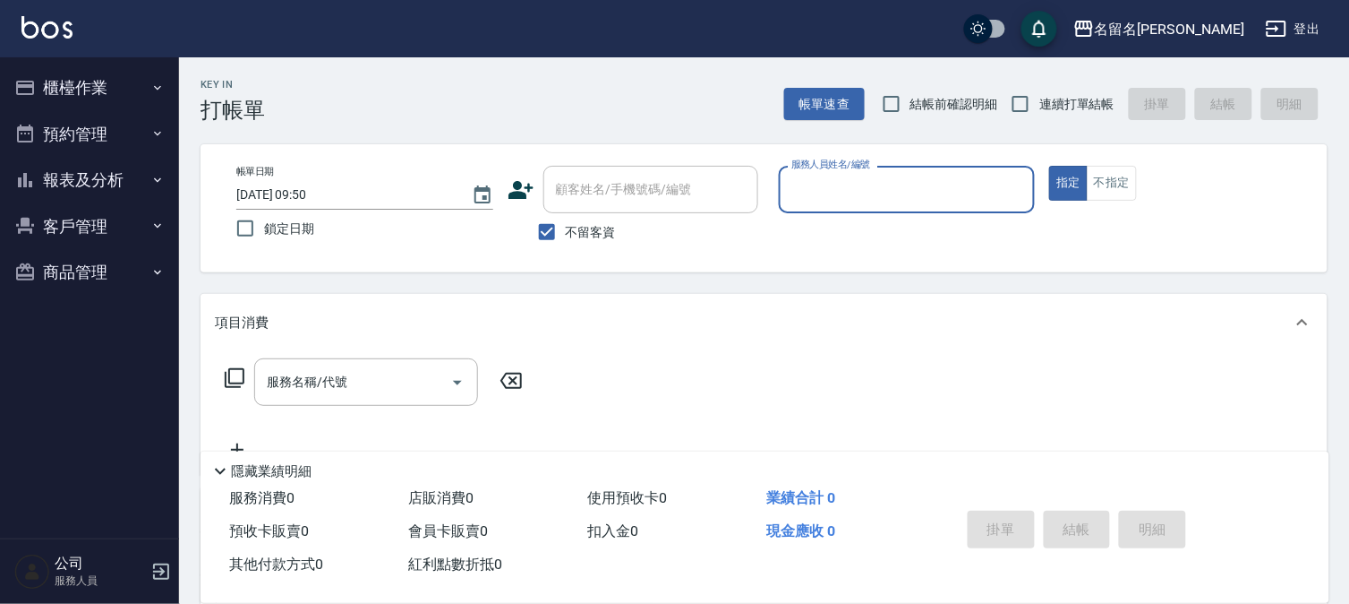
click at [83, 188] on button "報表及分析" at bounding box center [89, 180] width 165 height 47
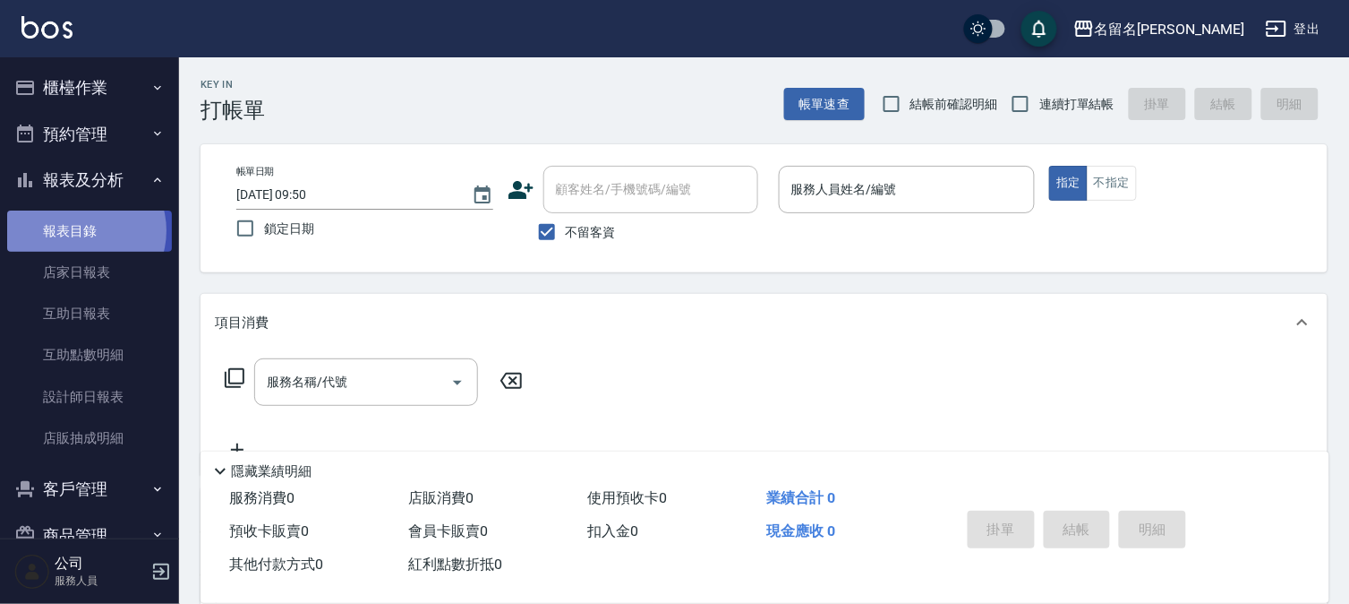
click at [83, 230] on link "報表目錄" at bounding box center [89, 230] width 165 height 41
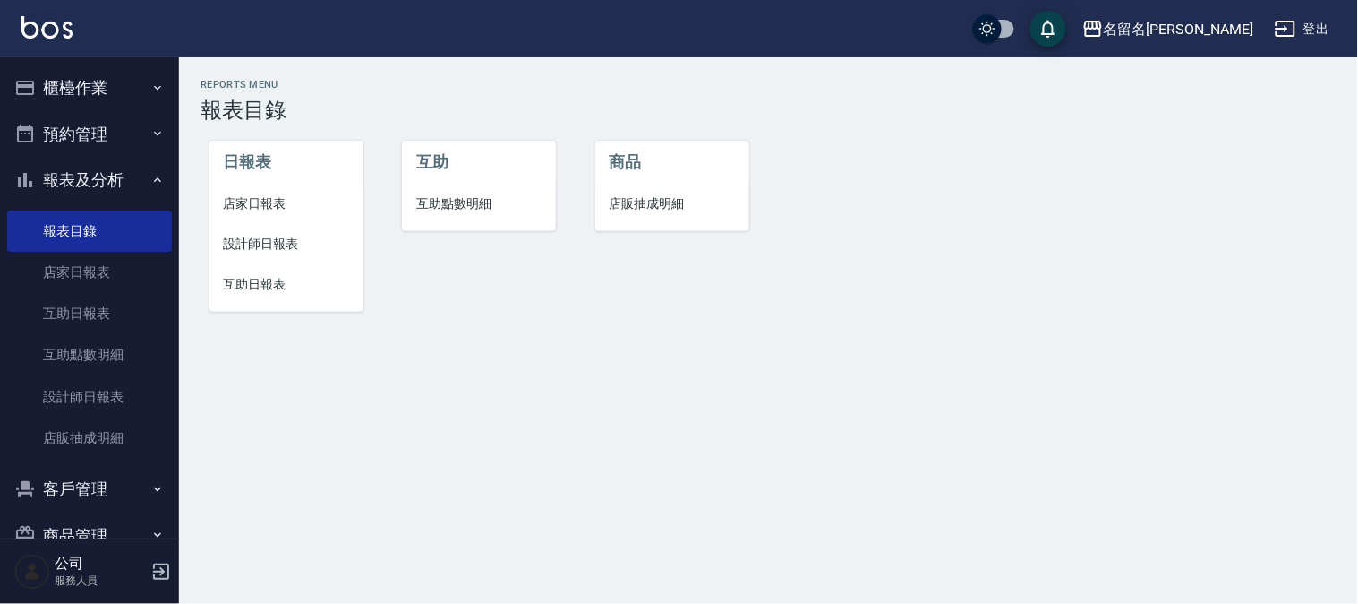
click at [266, 236] on span "設計師日報表" at bounding box center [286, 244] width 125 height 19
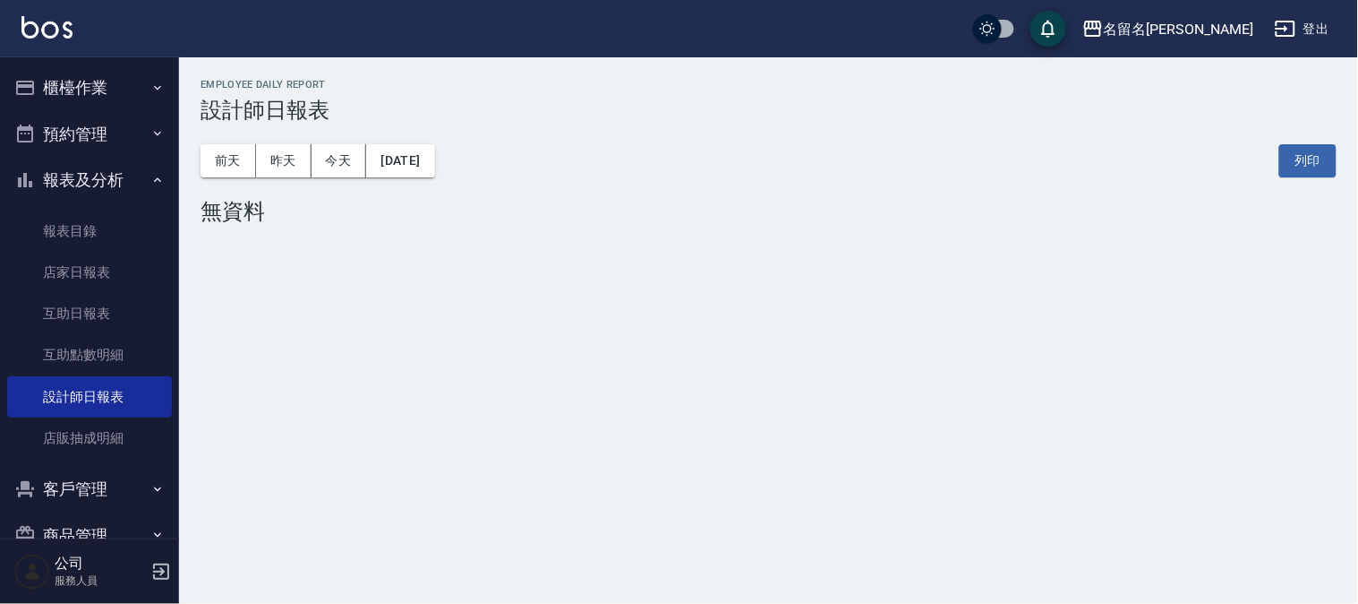
click at [81, 87] on button "櫃檯作業" at bounding box center [89, 87] width 165 height 47
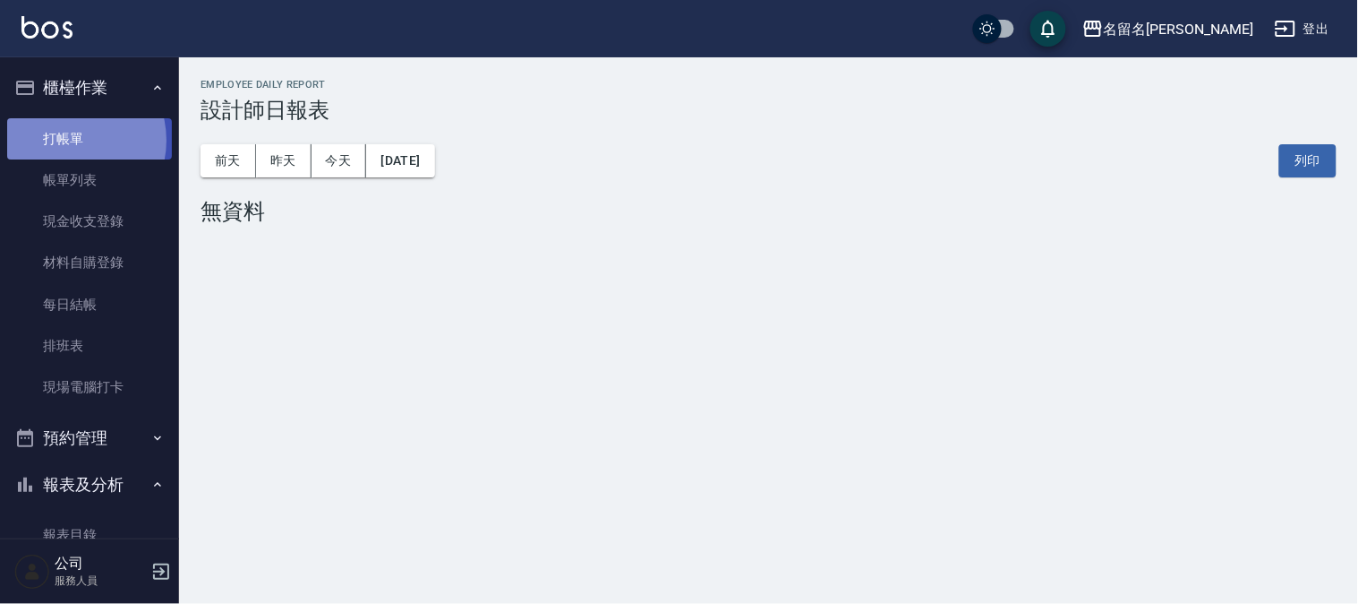
click at [70, 140] on link "打帳單" at bounding box center [89, 138] width 165 height 41
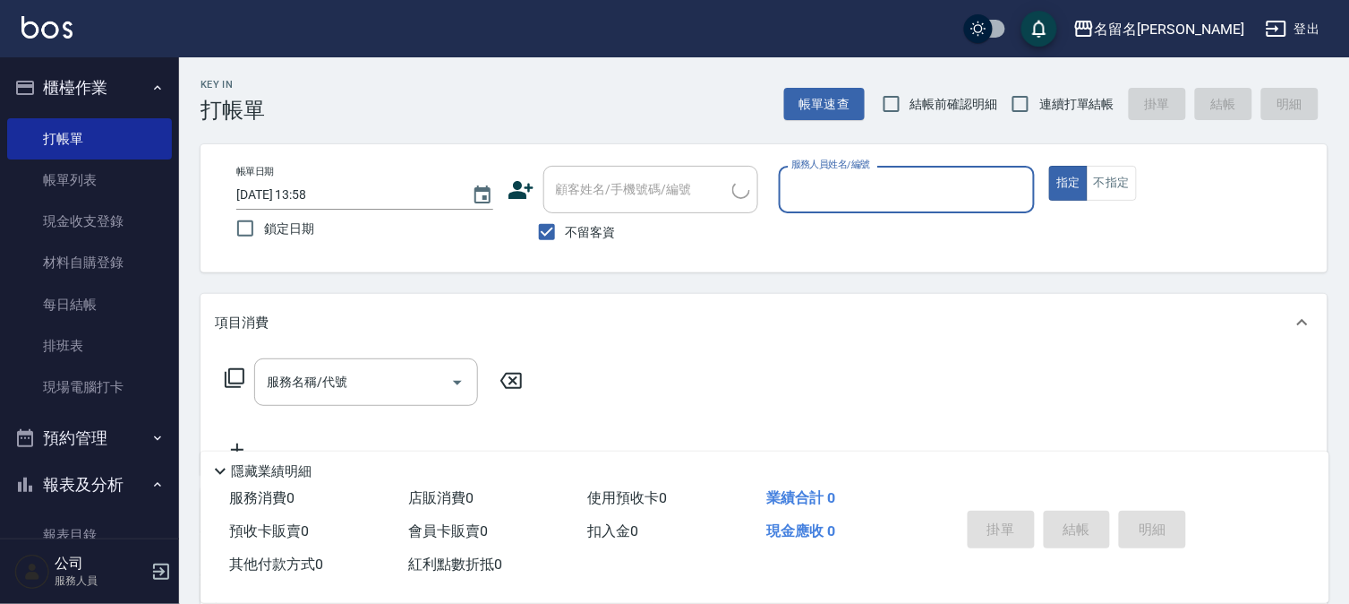
drag, startPoint x: 878, startPoint y: 179, endPoint x: 866, endPoint y: 197, distance: 21.4
click at [873, 184] on input "服務人員姓名/編號" at bounding box center [907, 189] width 241 height 31
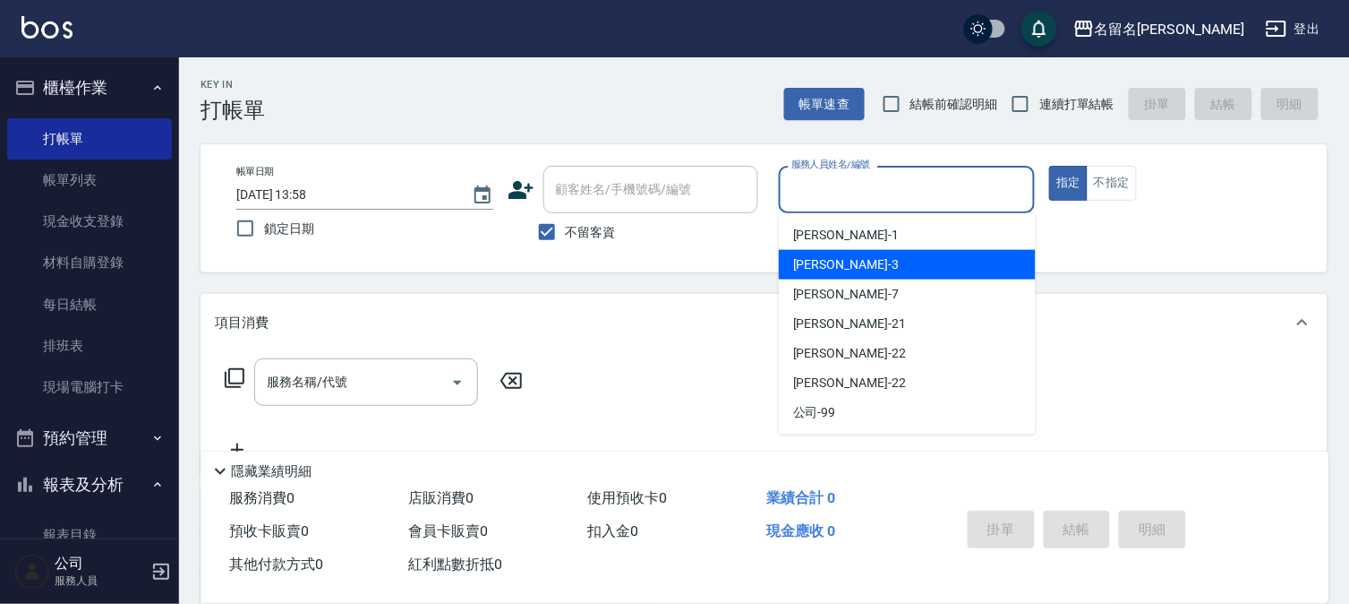
click at [842, 261] on div "[PERSON_NAME]-3" at bounding box center [907, 265] width 257 height 30
type input "[PERSON_NAME]-3"
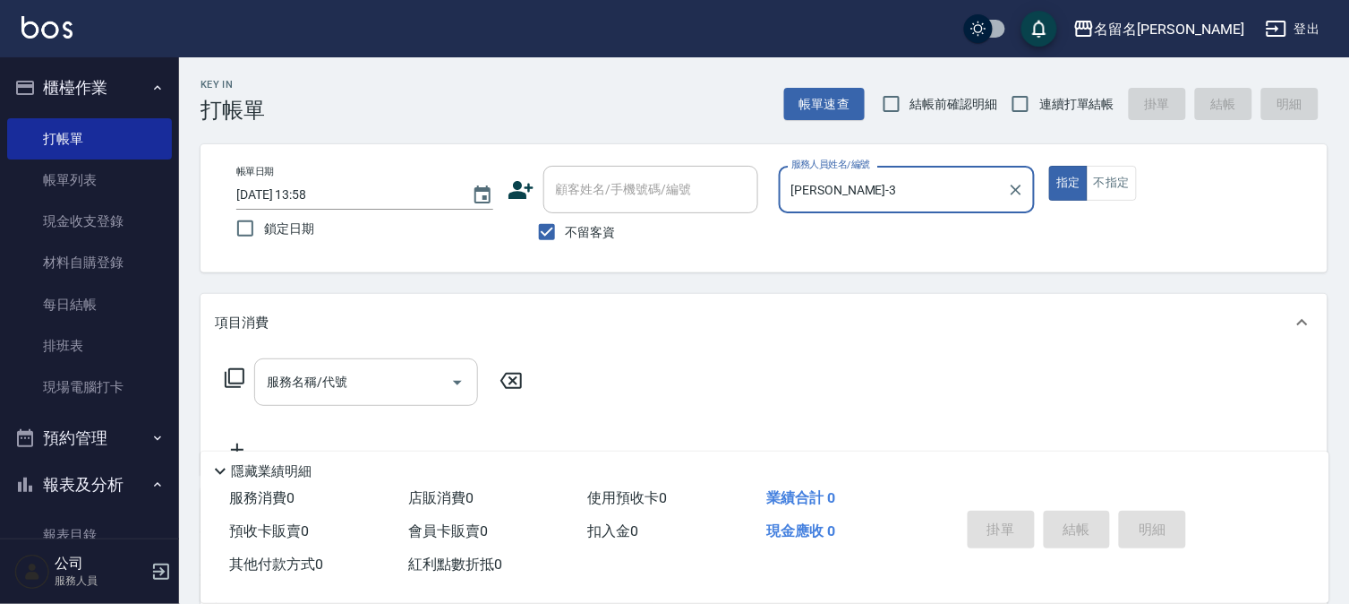
click at [346, 370] on input "服務名稱/代號" at bounding box center [352, 381] width 181 height 31
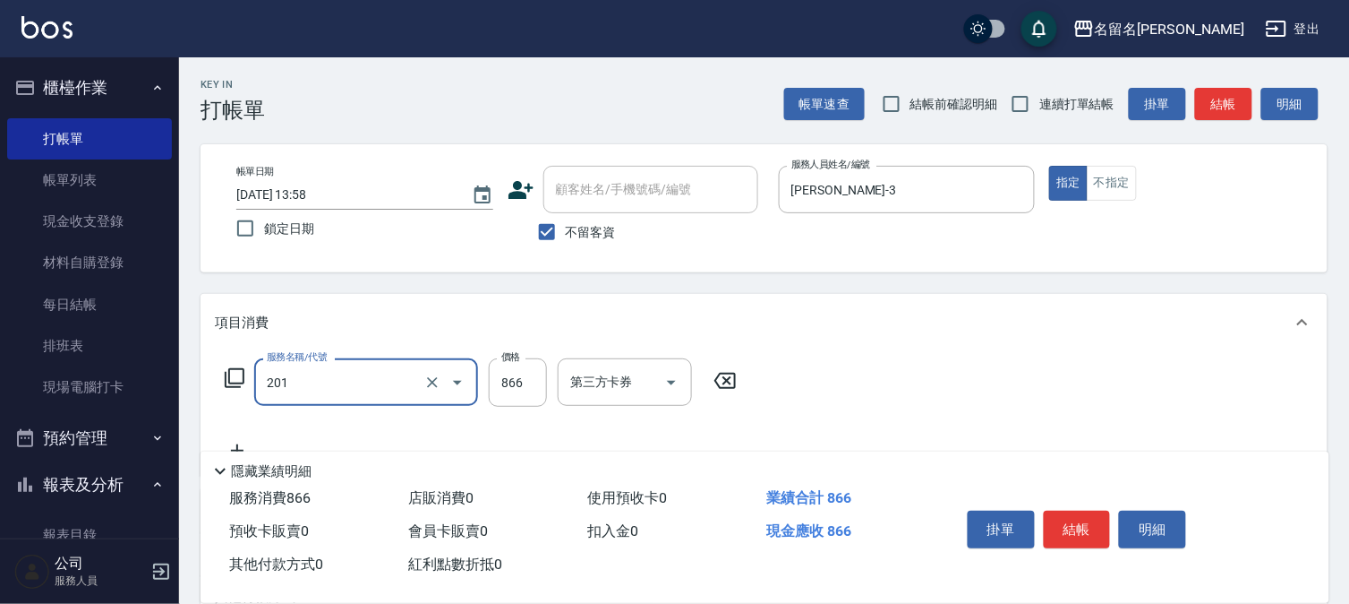
type input "燙髮(互助)(201)"
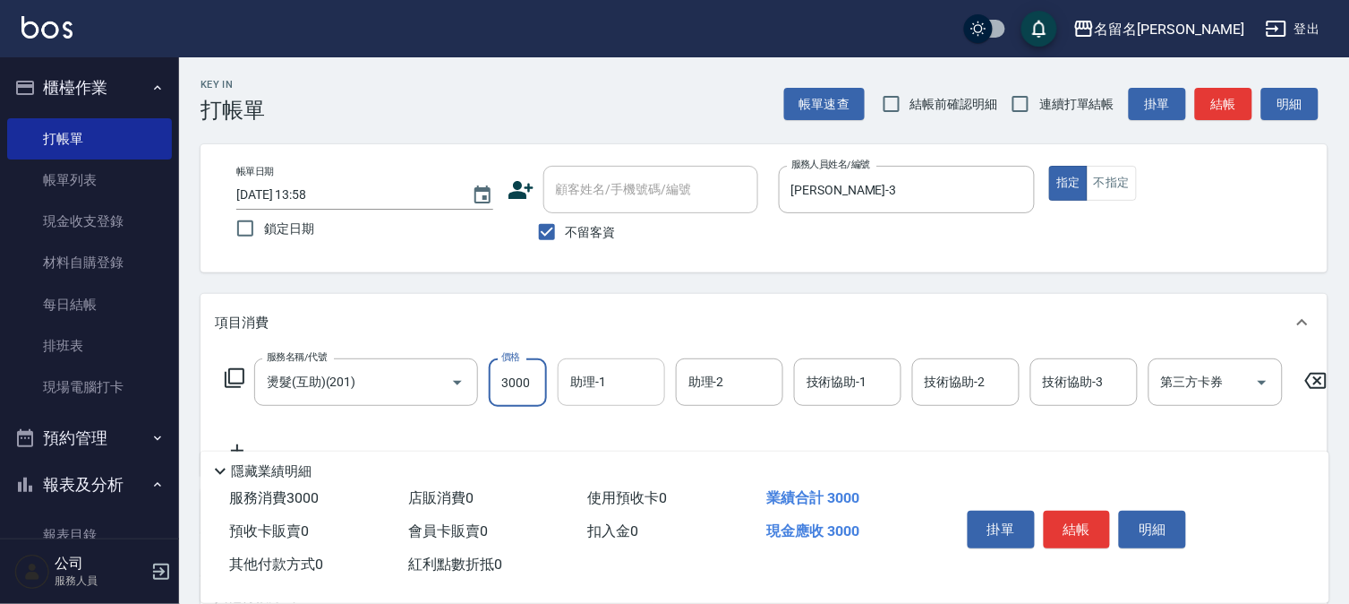
type input "3000"
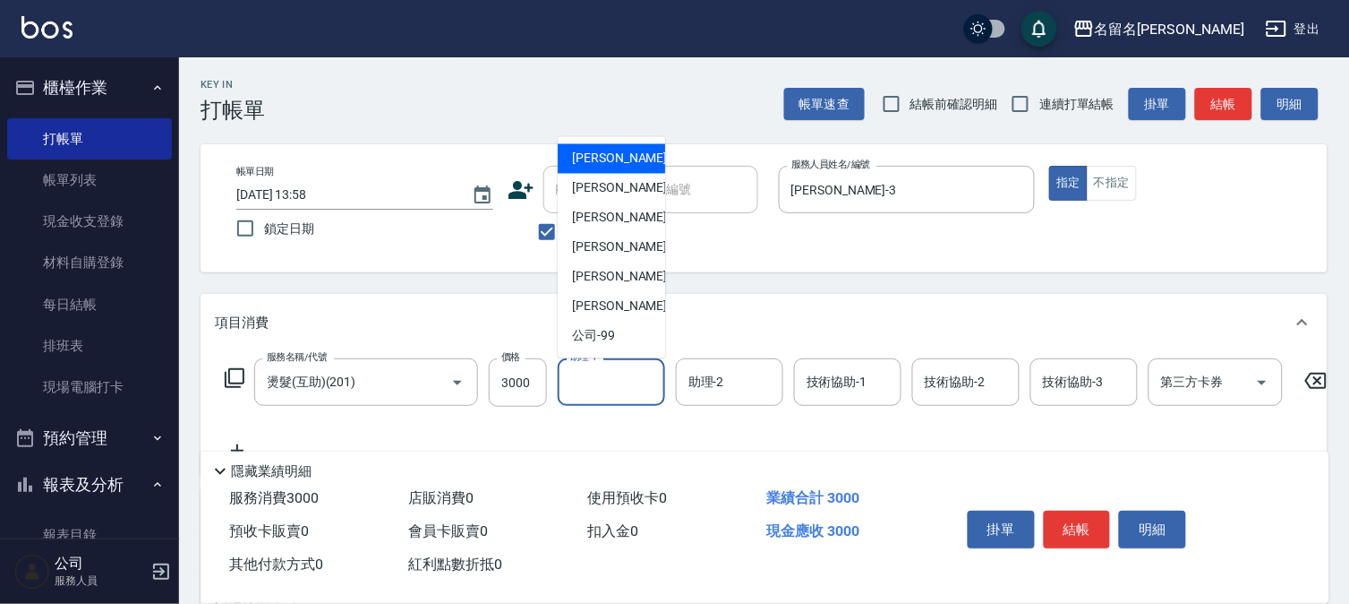
click at [580, 390] on input "助理-1" at bounding box center [611, 381] width 91 height 31
click at [598, 195] on span "[PERSON_NAME]-3" at bounding box center [625, 188] width 106 height 19
type input "[PERSON_NAME]-3"
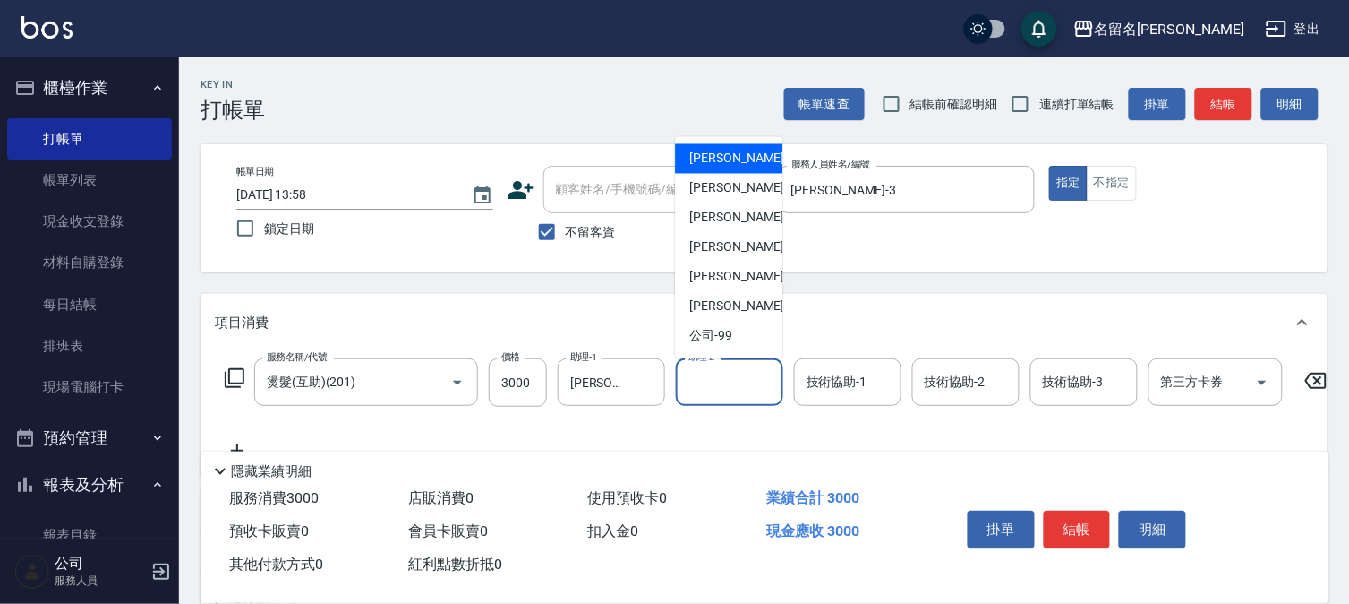
click at [764, 391] on input "助理-2" at bounding box center [729, 381] width 91 height 31
click at [726, 183] on span "[PERSON_NAME]-3" at bounding box center [743, 188] width 106 height 19
type input "[PERSON_NAME]-3"
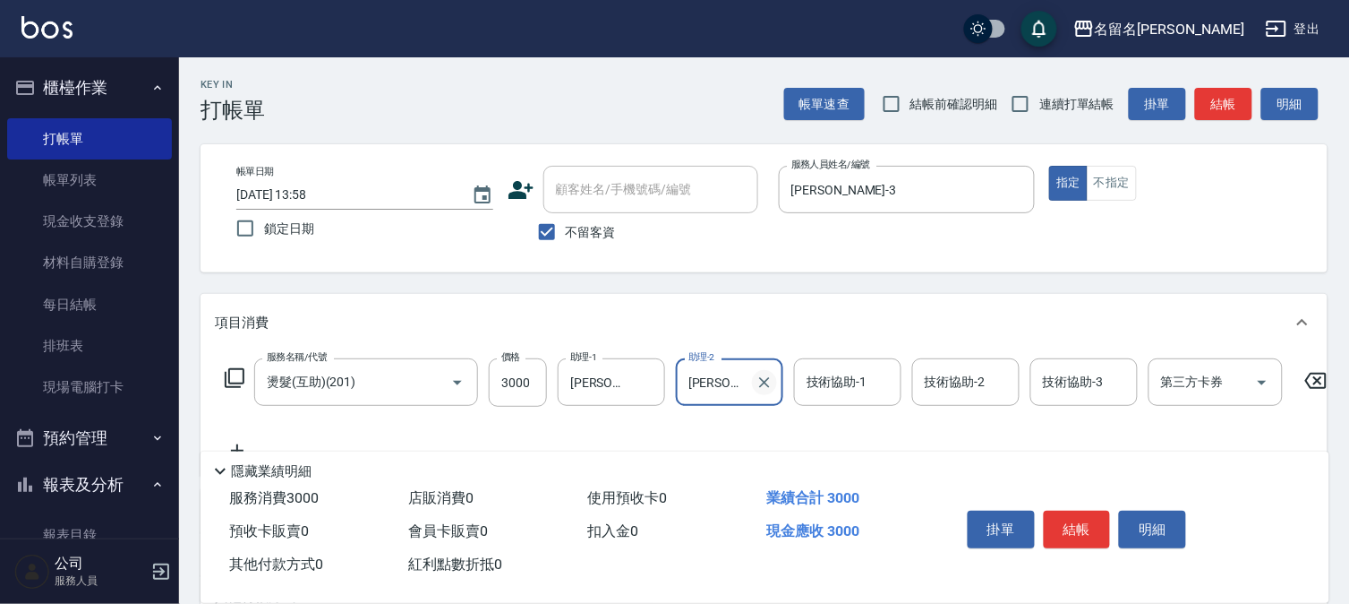
click at [770, 377] on icon "Clear" at bounding box center [765, 382] width 18 height 18
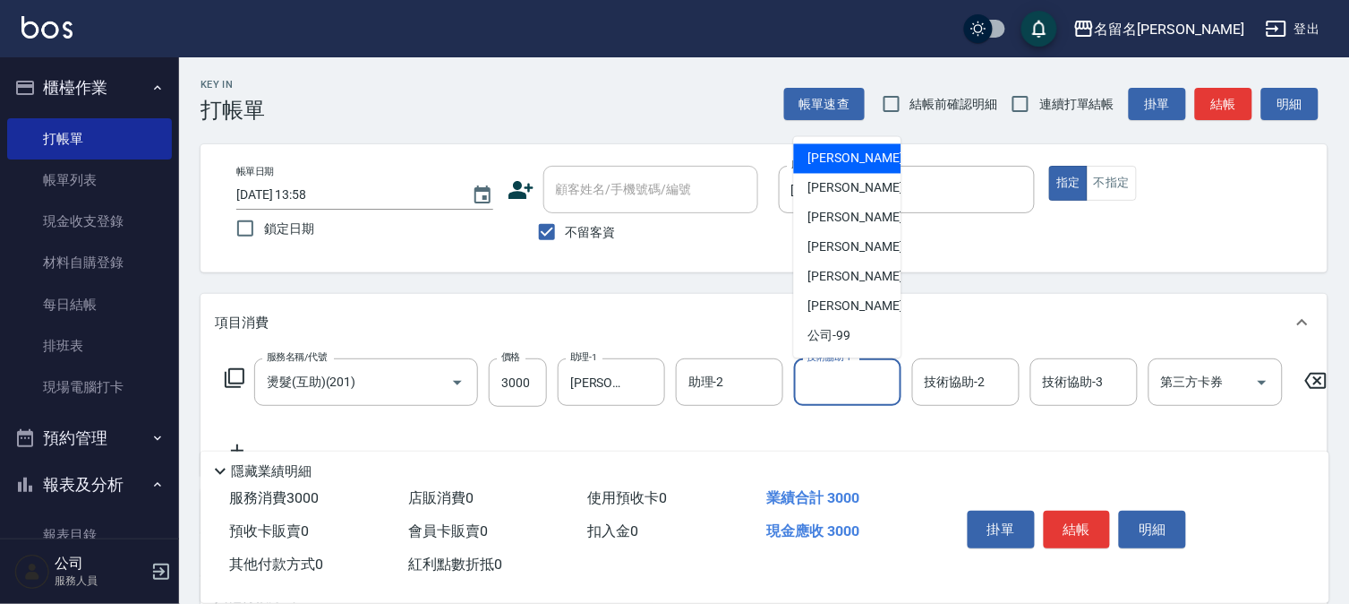
drag, startPoint x: 836, startPoint y: 386, endPoint x: 844, endPoint y: 303, distance: 83.7
click at [836, 383] on input "技術協助-1" at bounding box center [847, 381] width 91 height 31
click at [858, 184] on div "[PERSON_NAME]-3" at bounding box center [847, 189] width 107 height 30
type input "[PERSON_NAME]-3"
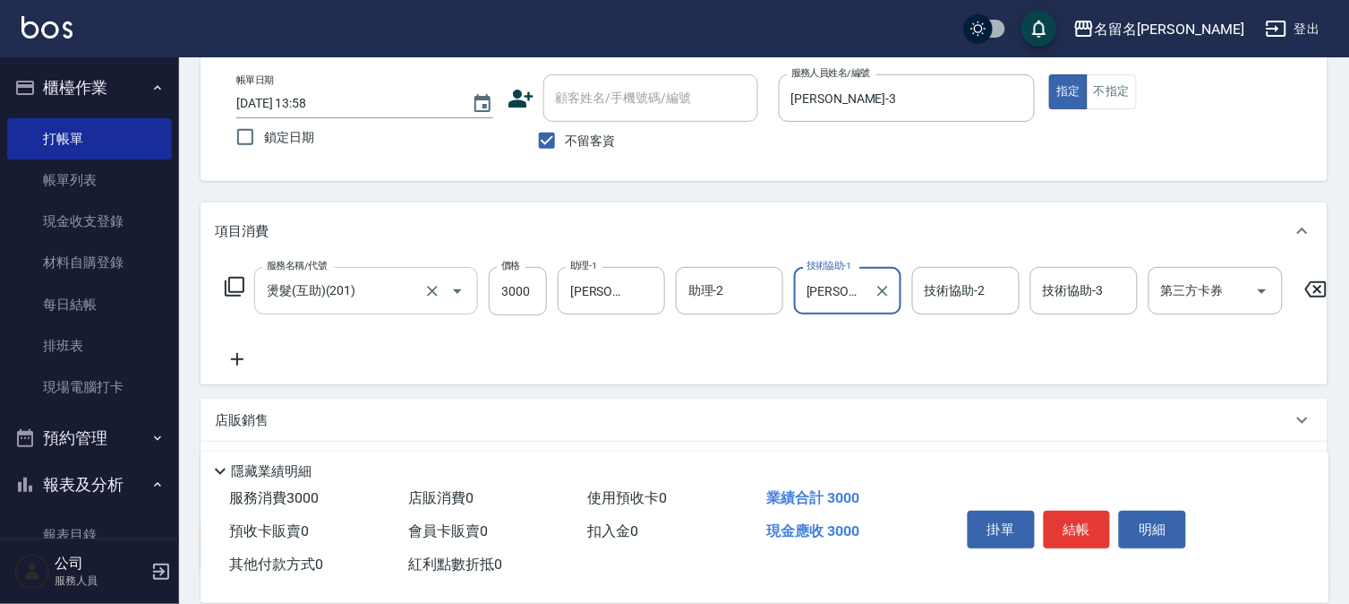
scroll to position [243, 0]
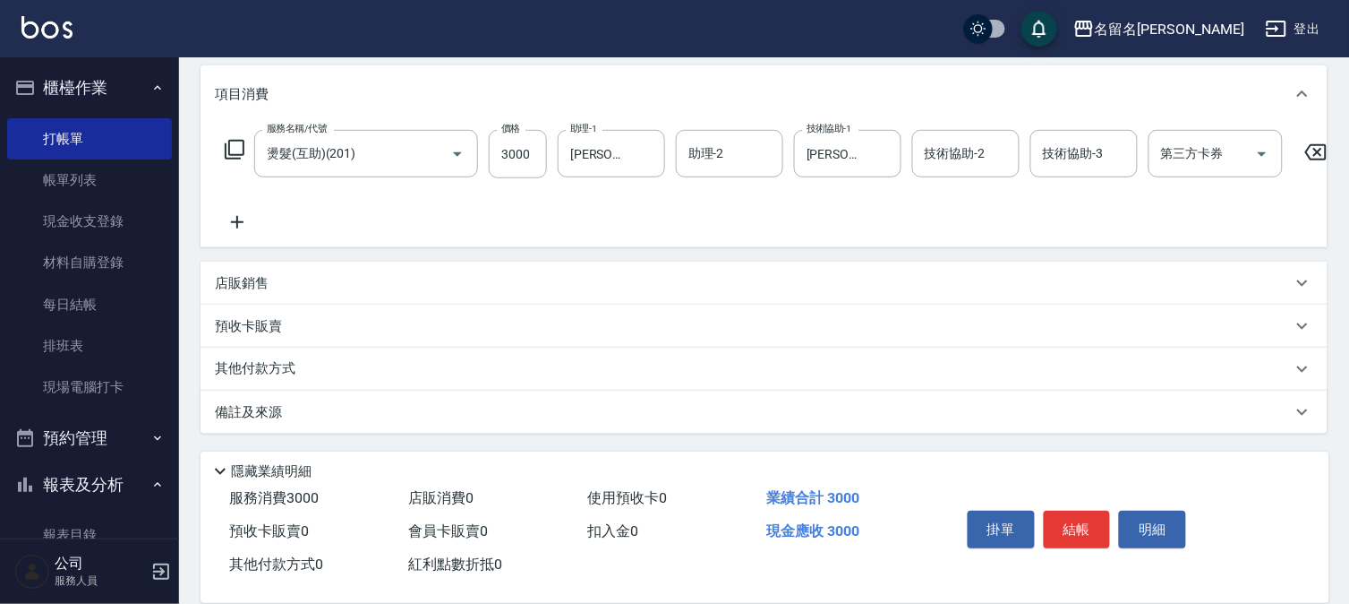
click at [237, 216] on icon at bounding box center [237, 222] width 13 height 13
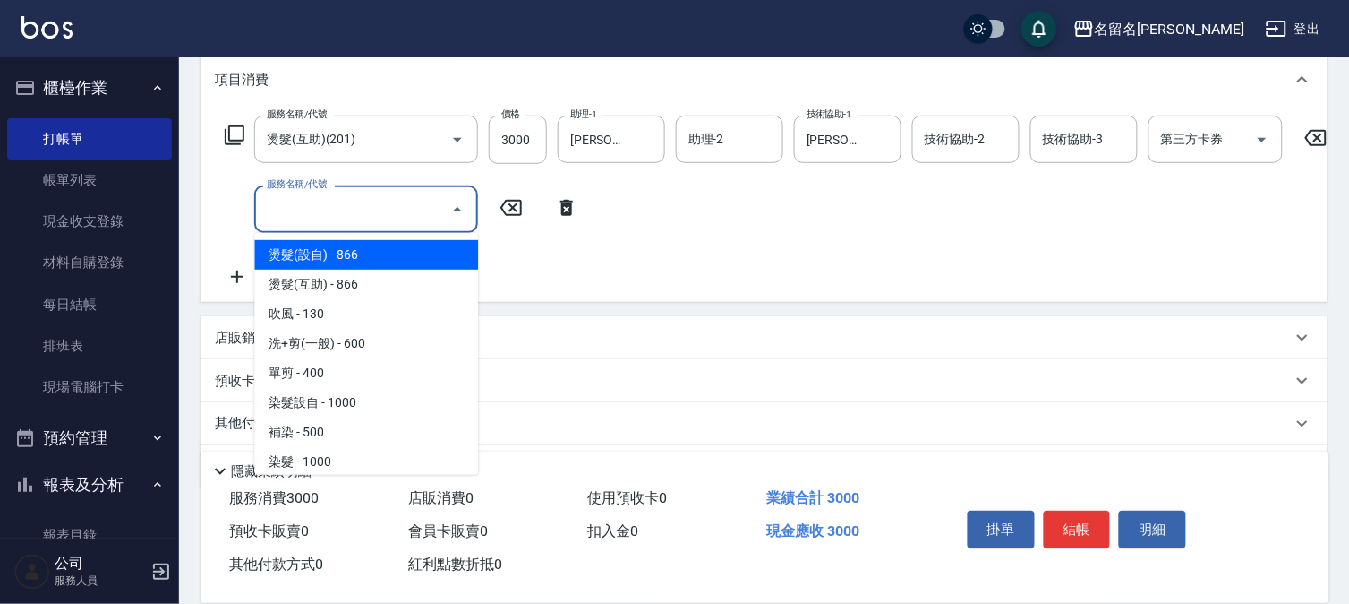
click at [282, 215] on input "服務名稱/代號" at bounding box center [352, 208] width 181 height 31
click at [278, 218] on input "服務名稱/代號" at bounding box center [352, 208] width 181 height 31
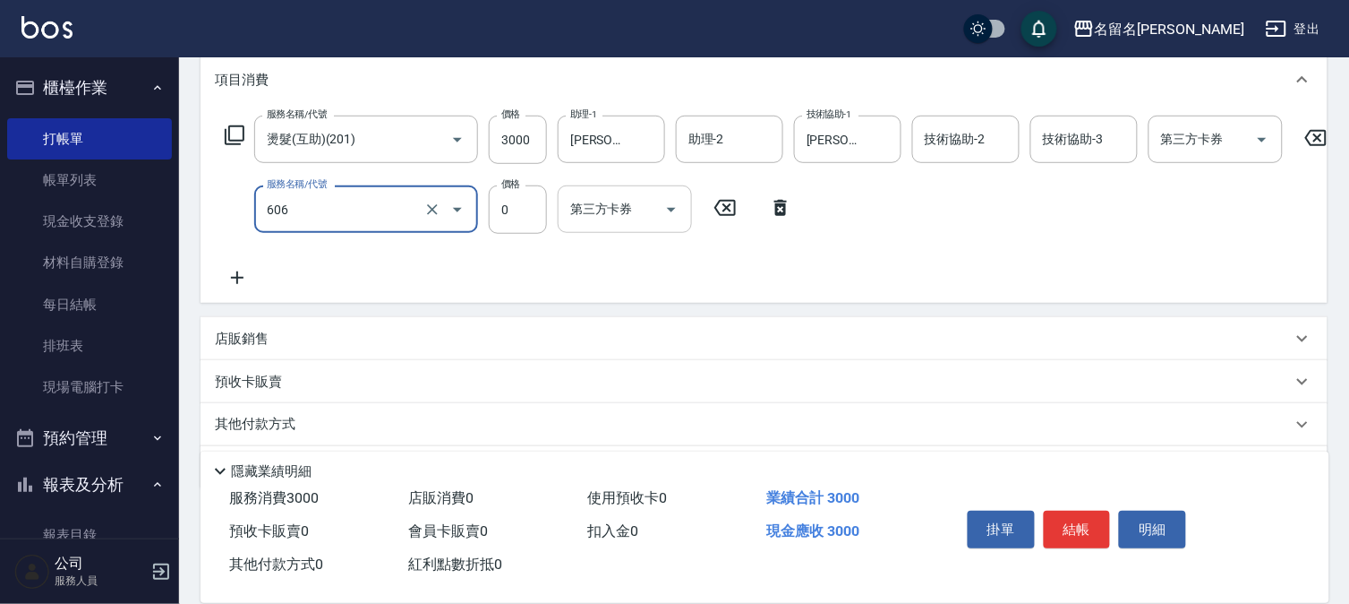
type input "免費護髮(606)"
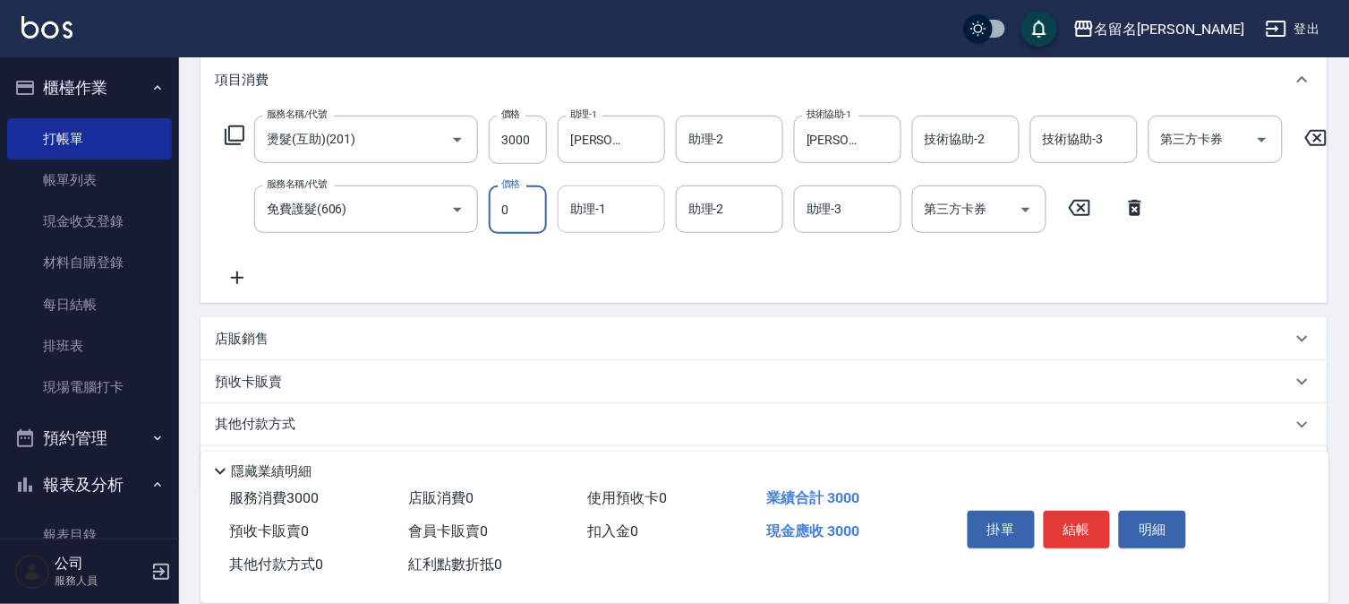
click at [597, 210] on input "助理-1" at bounding box center [611, 208] width 91 height 31
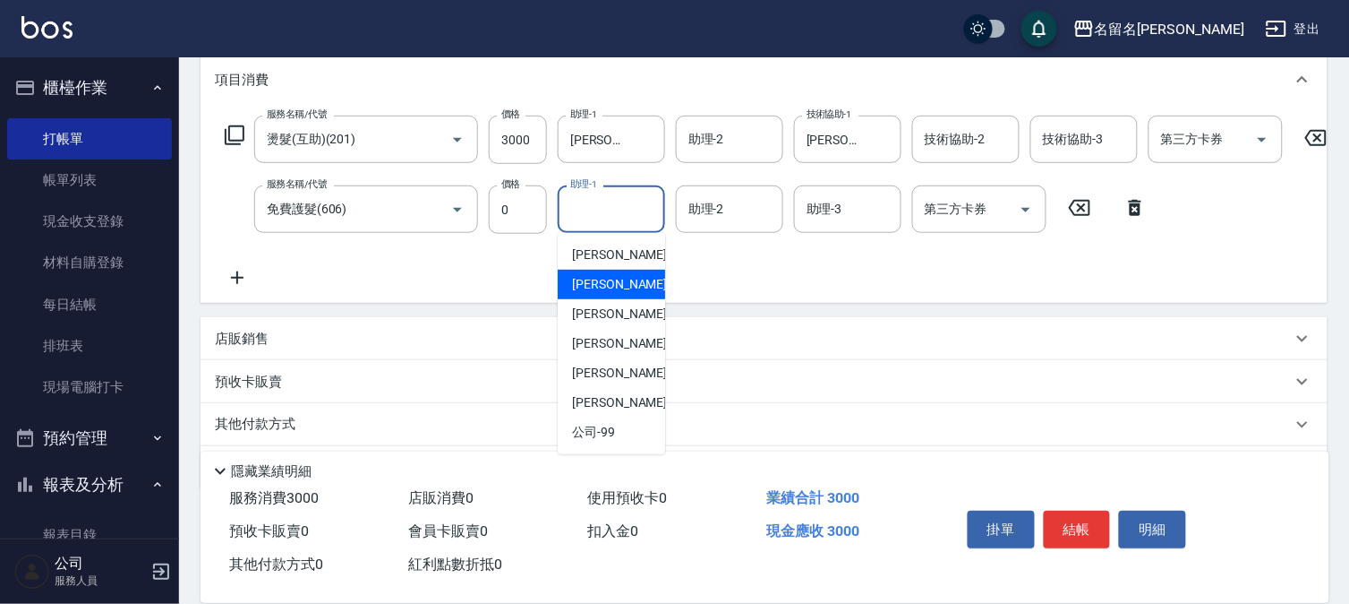
click at [633, 276] on div "[PERSON_NAME]-3" at bounding box center [611, 285] width 107 height 30
type input "[PERSON_NAME]-3"
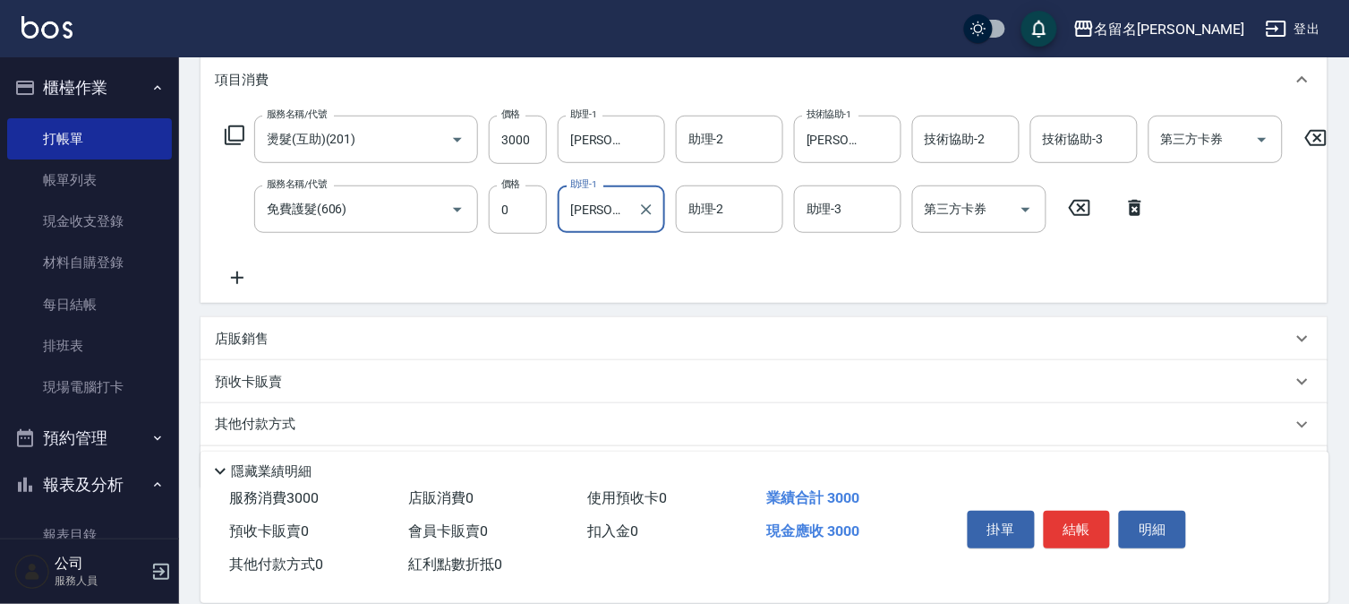
click at [1075, 519] on button "結帳" at bounding box center [1077, 529] width 67 height 38
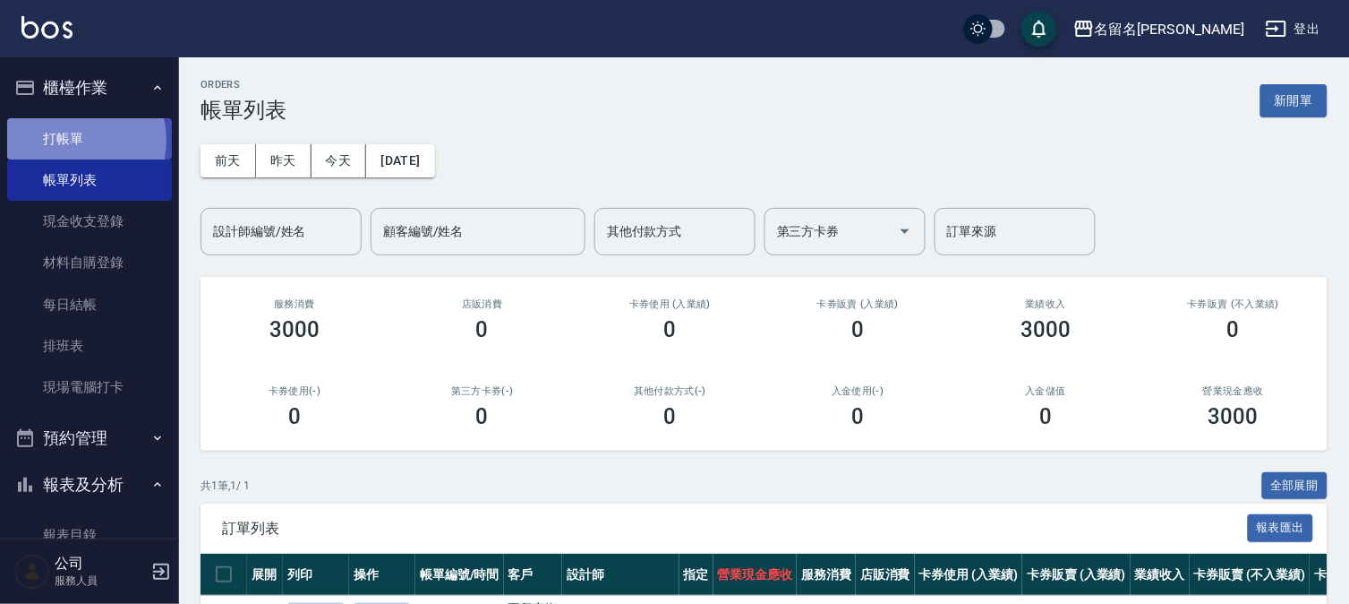
click at [78, 140] on link "打帳單" at bounding box center [89, 138] width 165 height 41
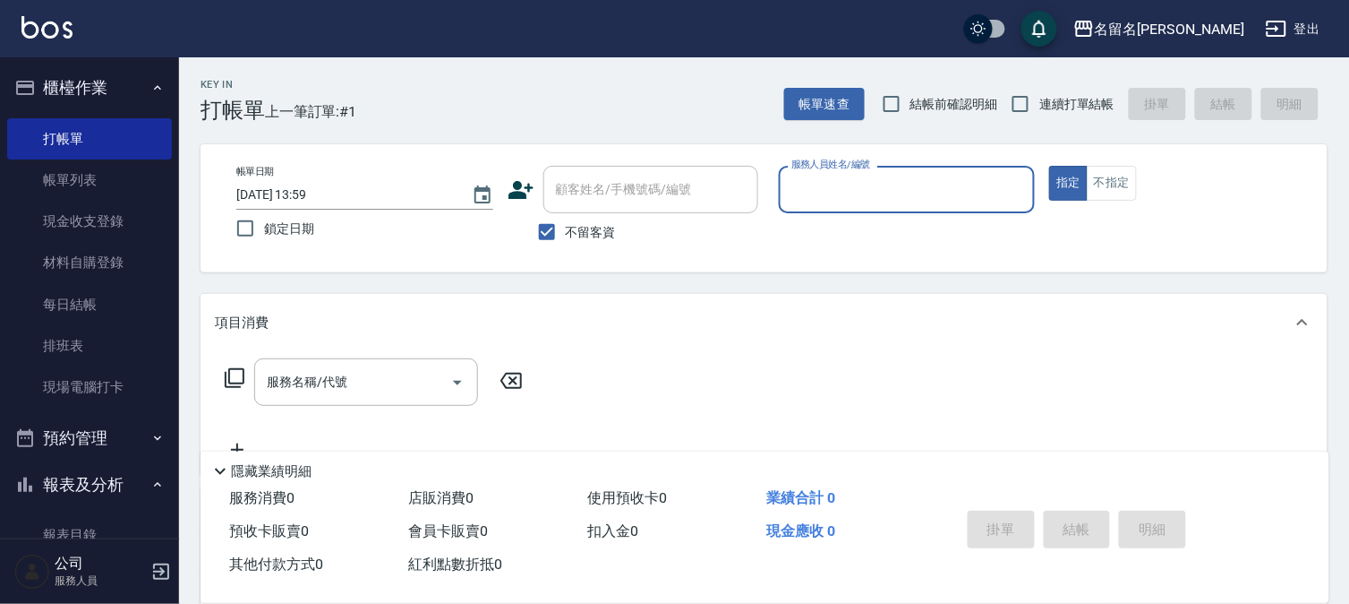
click at [864, 197] on input "服務人員姓名/編號" at bounding box center [907, 189] width 241 height 31
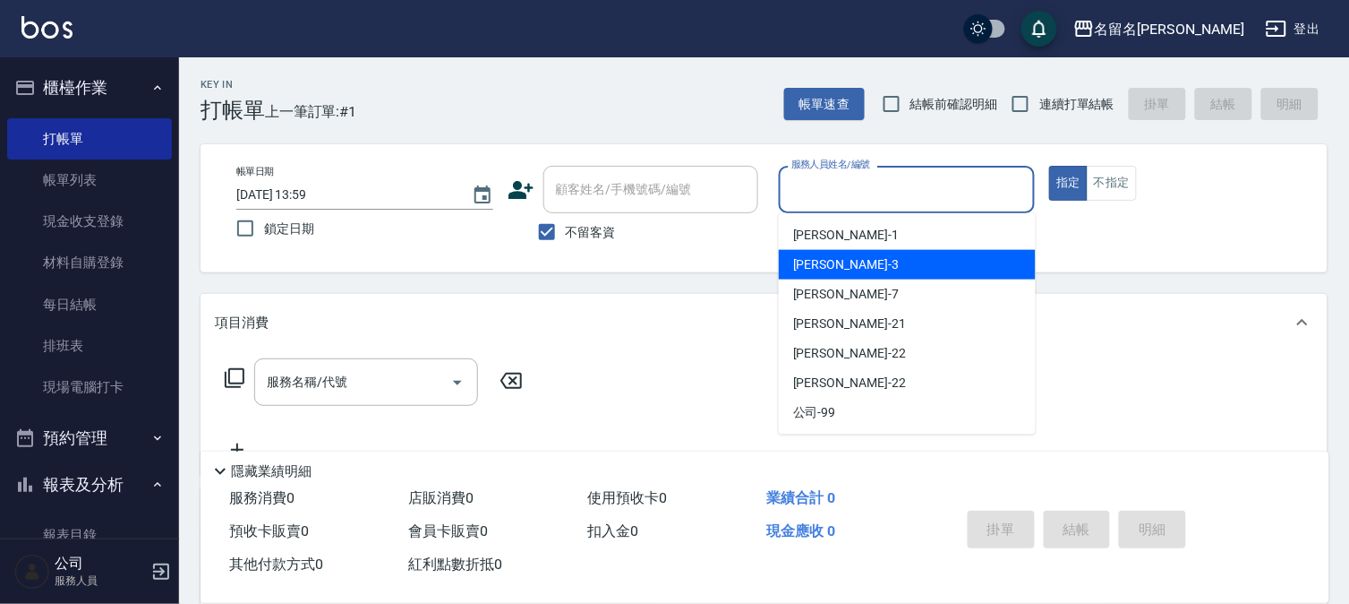
click at [803, 261] on span "[PERSON_NAME]-3" at bounding box center [846, 264] width 106 height 19
type input "[PERSON_NAME]-3"
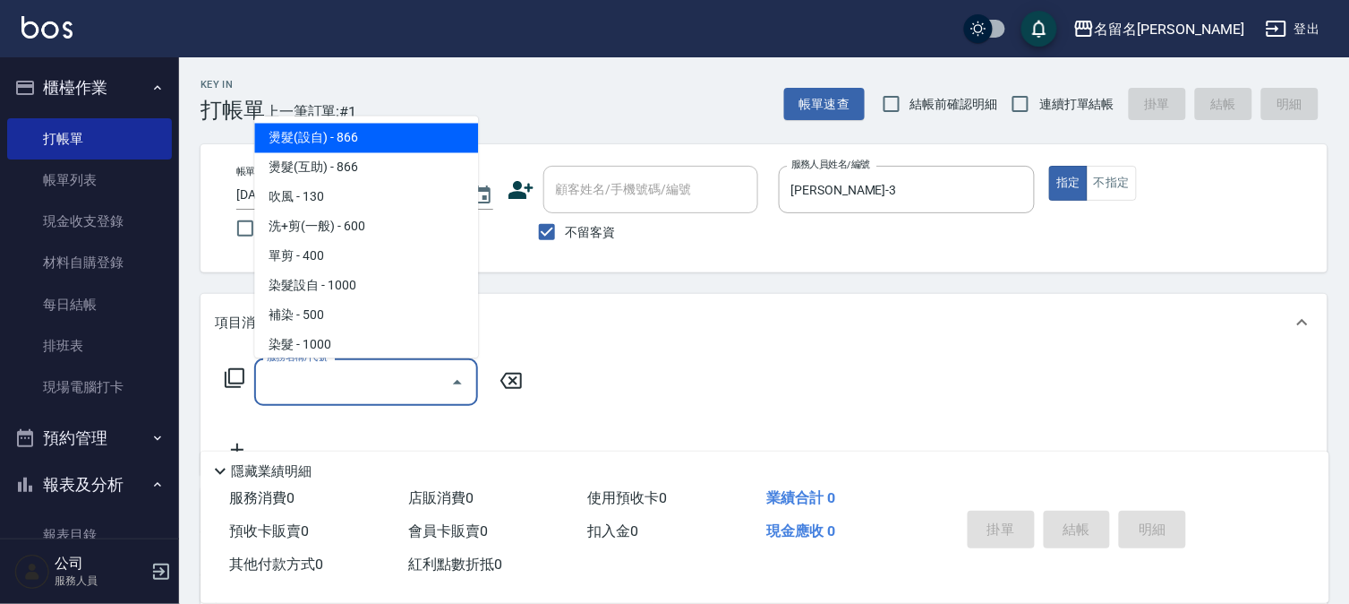
click at [336, 385] on input "服務名稱/代號" at bounding box center [352, 381] width 181 height 31
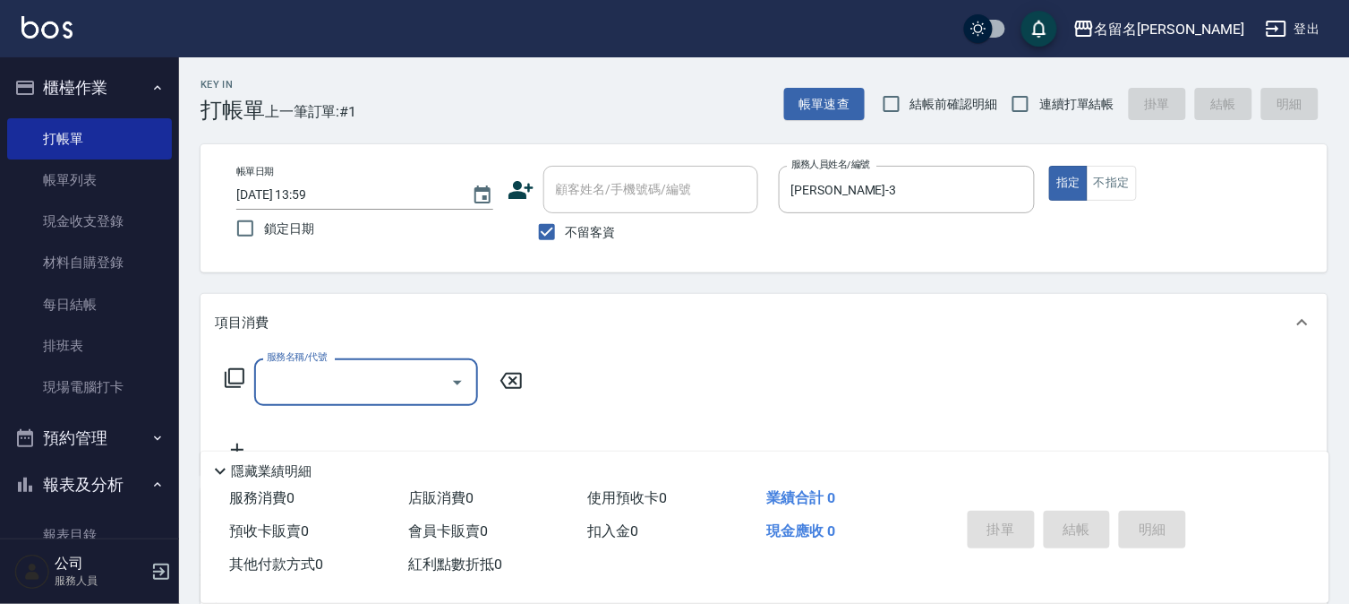
click at [372, 390] on input "服務名稱/代號" at bounding box center [352, 381] width 181 height 31
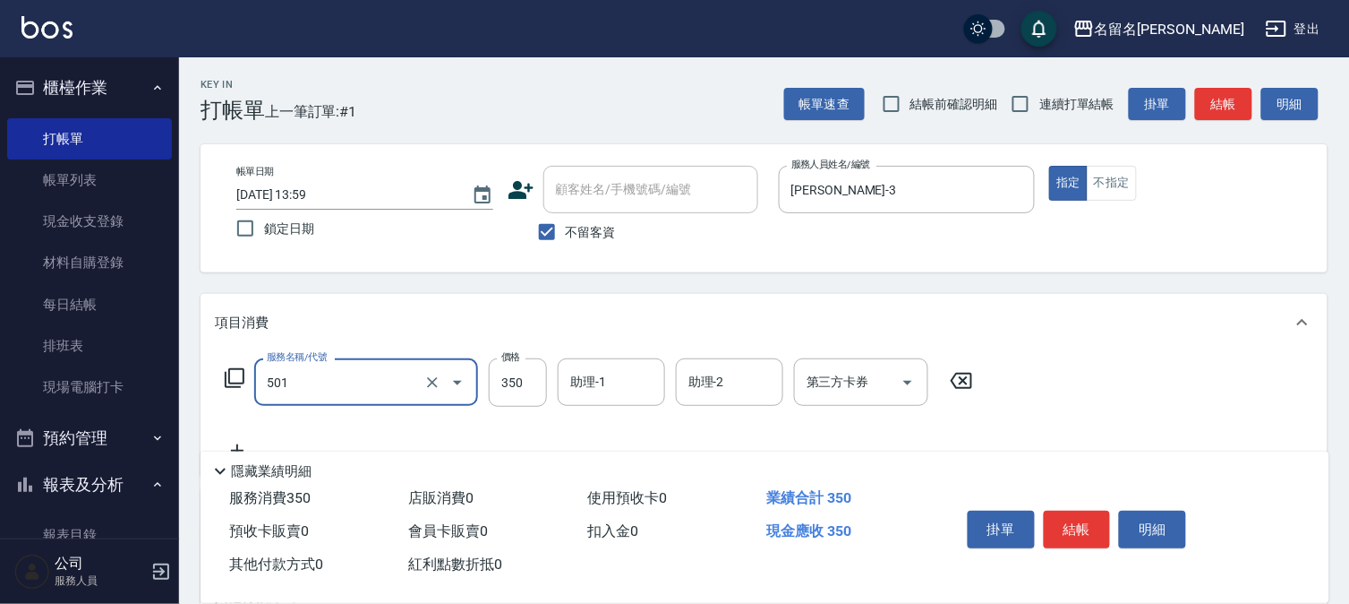
type input "P.S洗髮(501)"
type input "300"
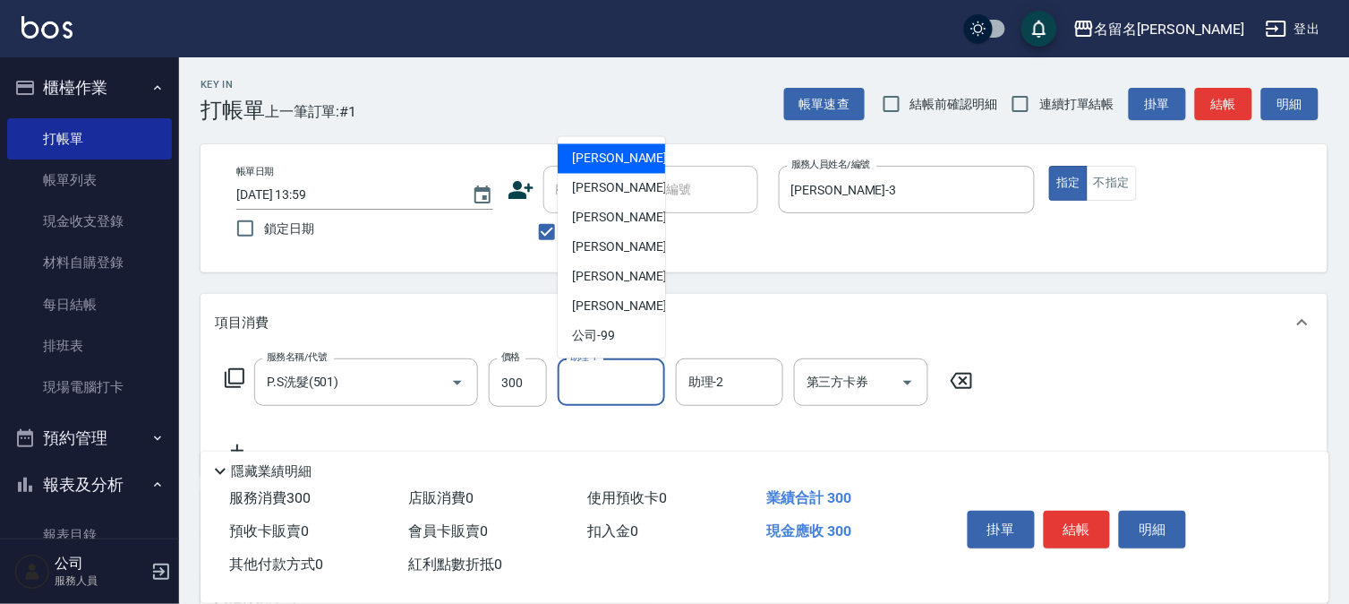
click at [638, 377] on input "助理-1" at bounding box center [611, 381] width 91 height 31
click at [637, 200] on div "[PERSON_NAME]-3" at bounding box center [611, 189] width 107 height 30
type input "[PERSON_NAME]-3"
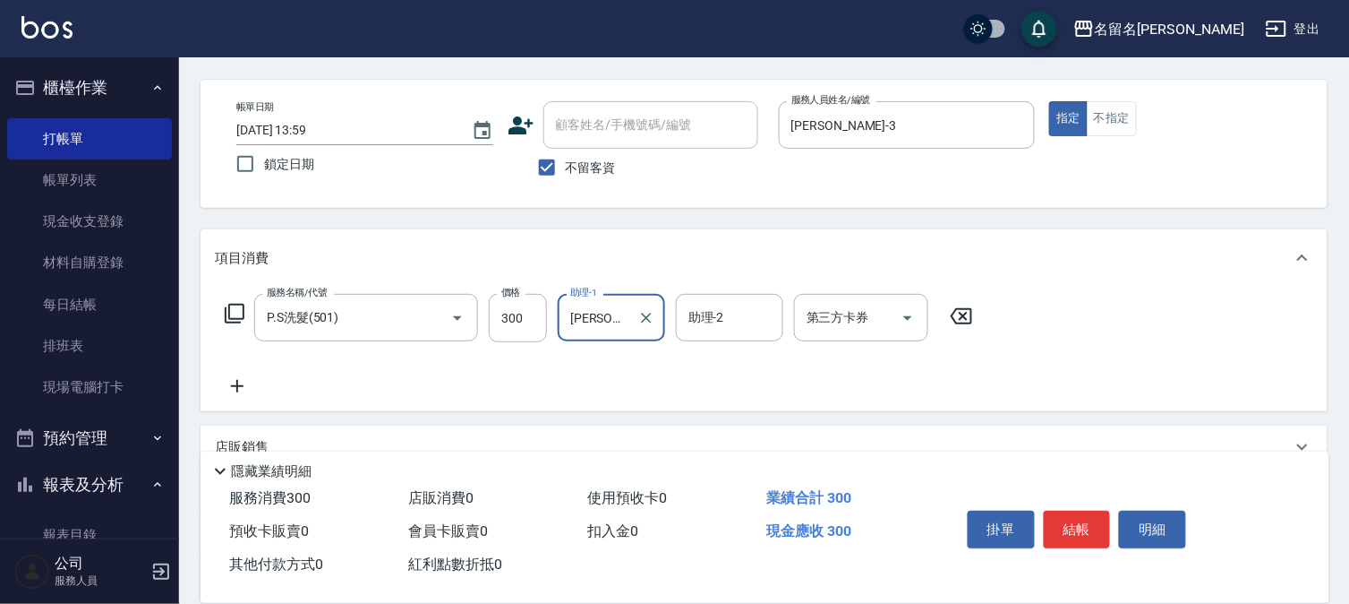
scroll to position [99, 0]
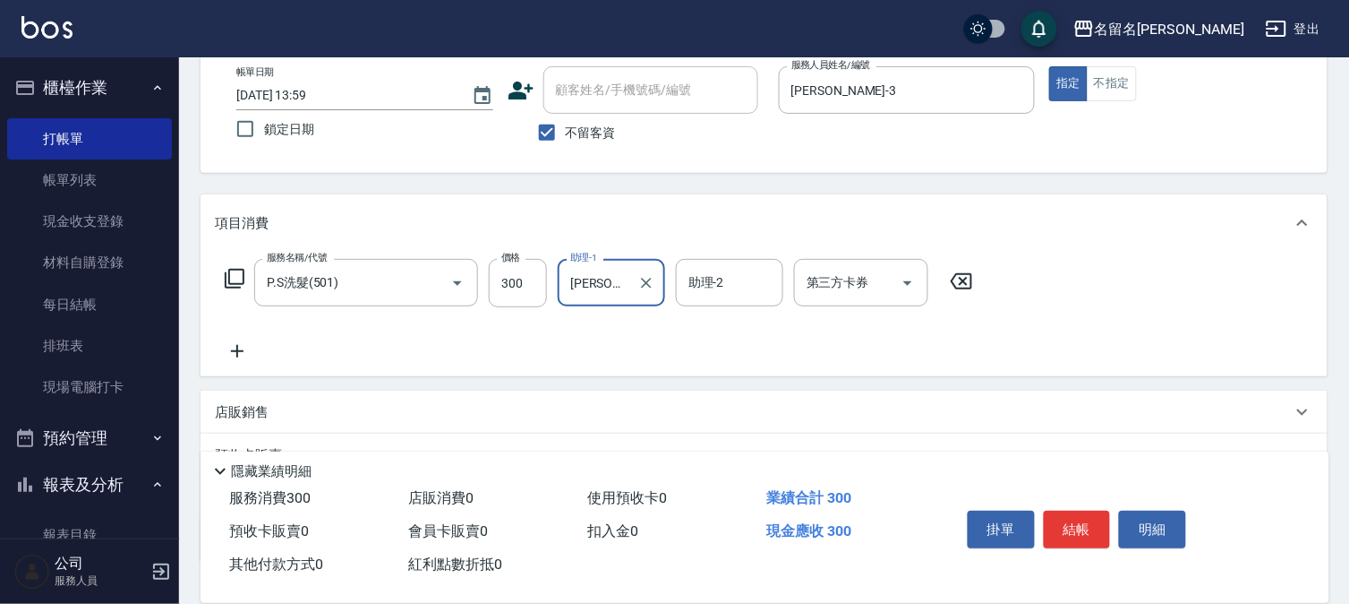
click at [238, 347] on icon at bounding box center [237, 350] width 45 height 21
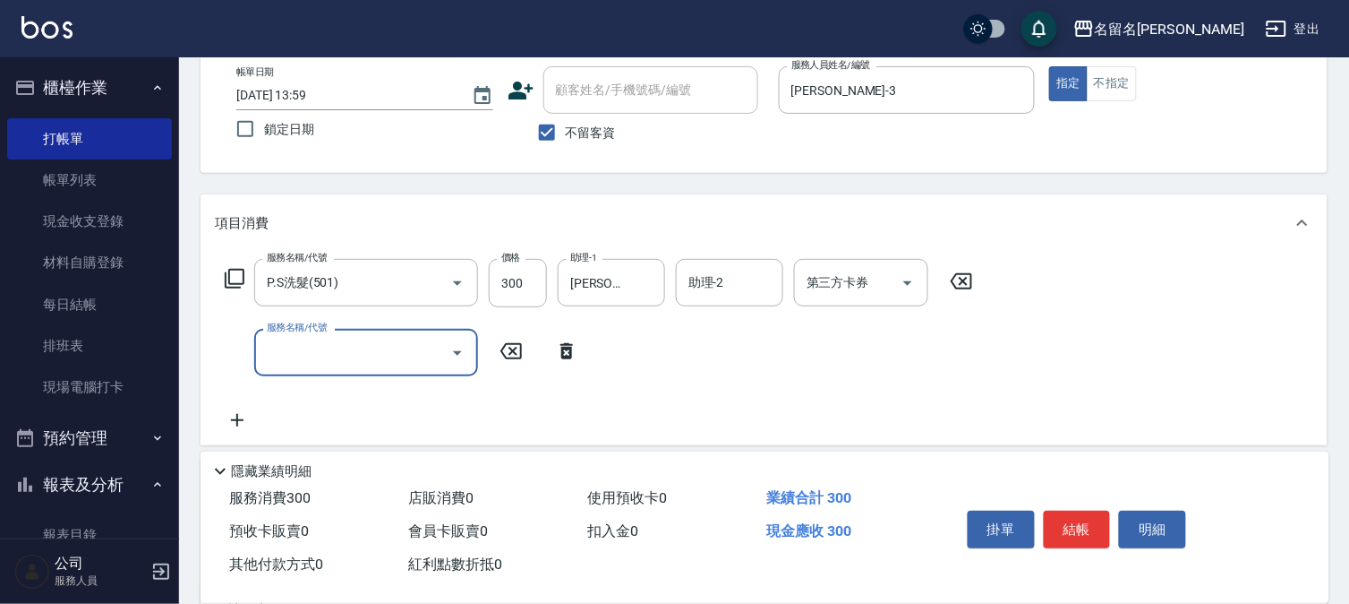
click at [287, 360] on input "服務名稱/代號" at bounding box center [352, 352] width 181 height 31
type input "P.S洗髮(501)"
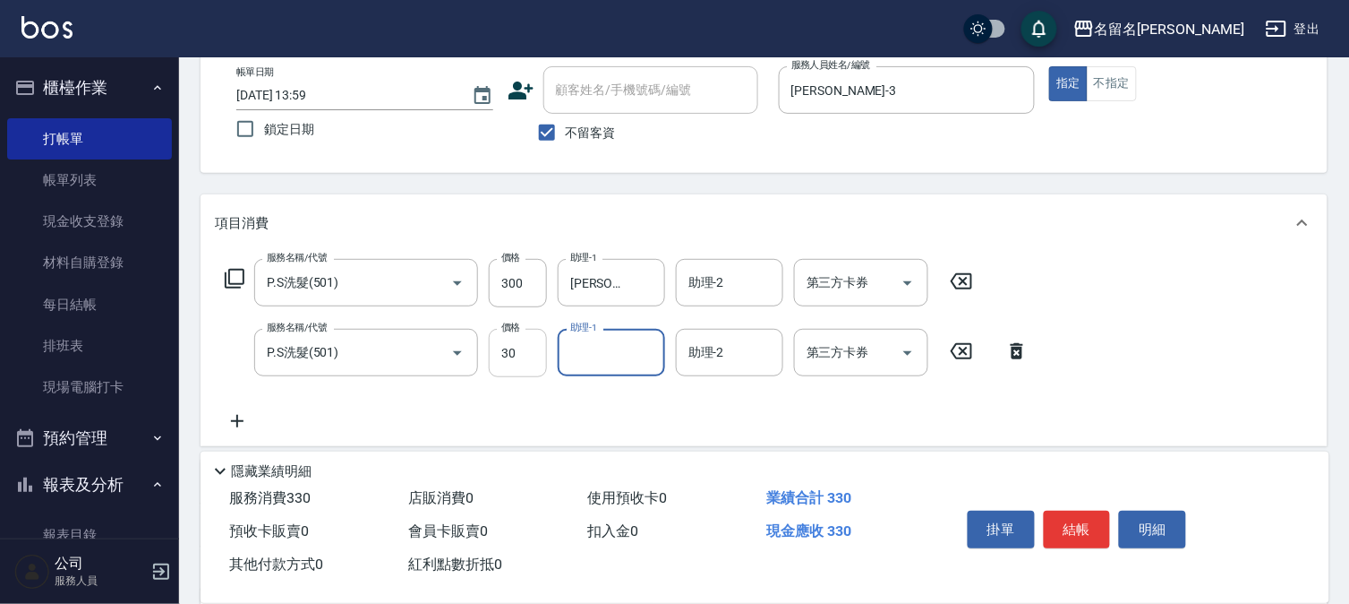
click at [512, 360] on input "30" at bounding box center [518, 353] width 58 height 48
type input "300"
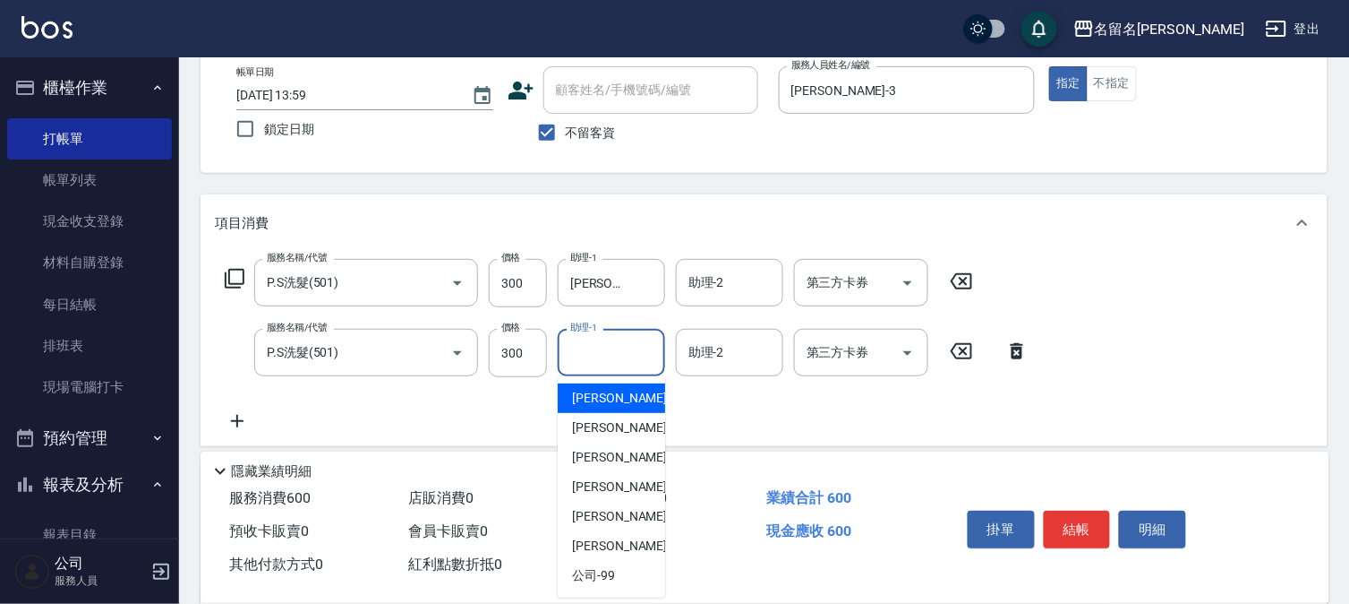
drag, startPoint x: 605, startPoint y: 350, endPoint x: 621, endPoint y: 389, distance: 41.7
click at [606, 350] on input "助理-1" at bounding box center [611, 352] width 91 height 31
click at [621, 422] on span "[PERSON_NAME]-3" at bounding box center [625, 427] width 106 height 19
type input "[PERSON_NAME]-3"
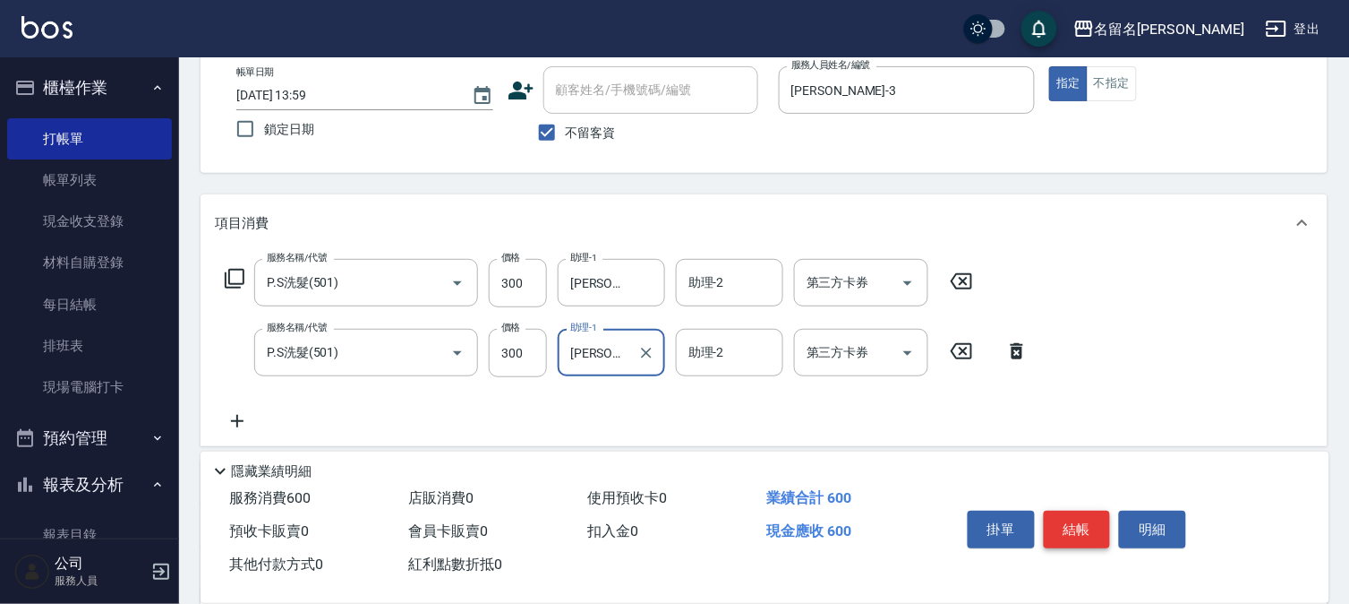
click at [1067, 529] on button "結帳" at bounding box center [1077, 529] width 67 height 38
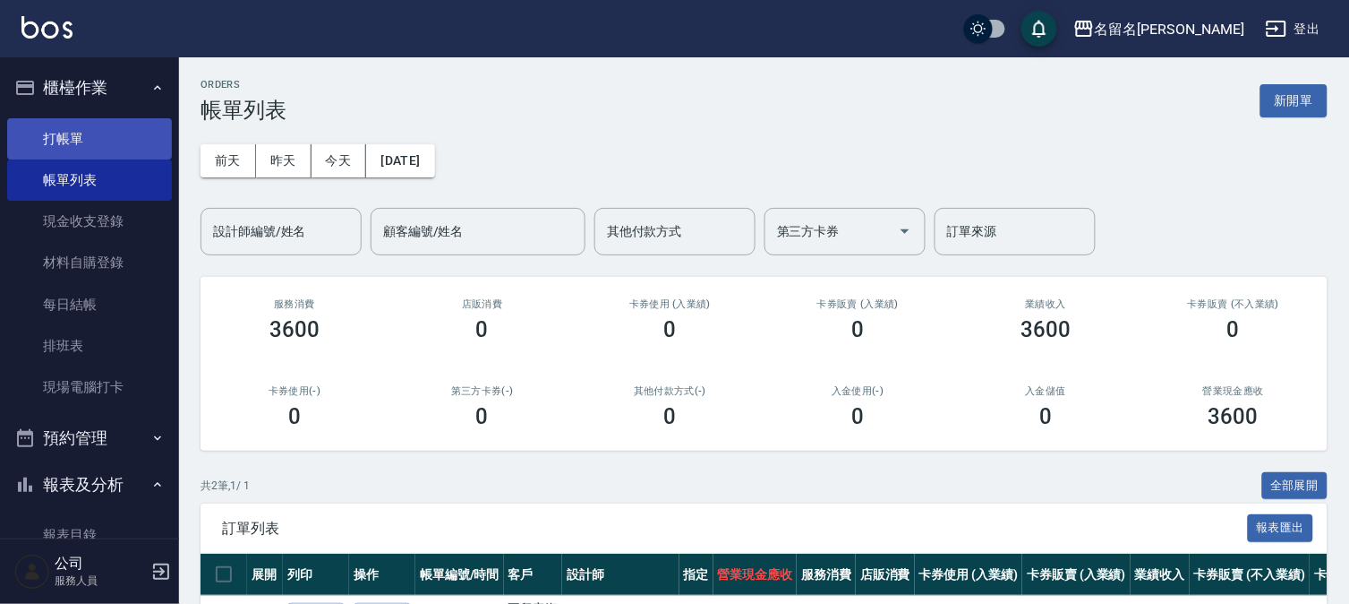
click at [74, 137] on link "打帳單" at bounding box center [89, 138] width 165 height 41
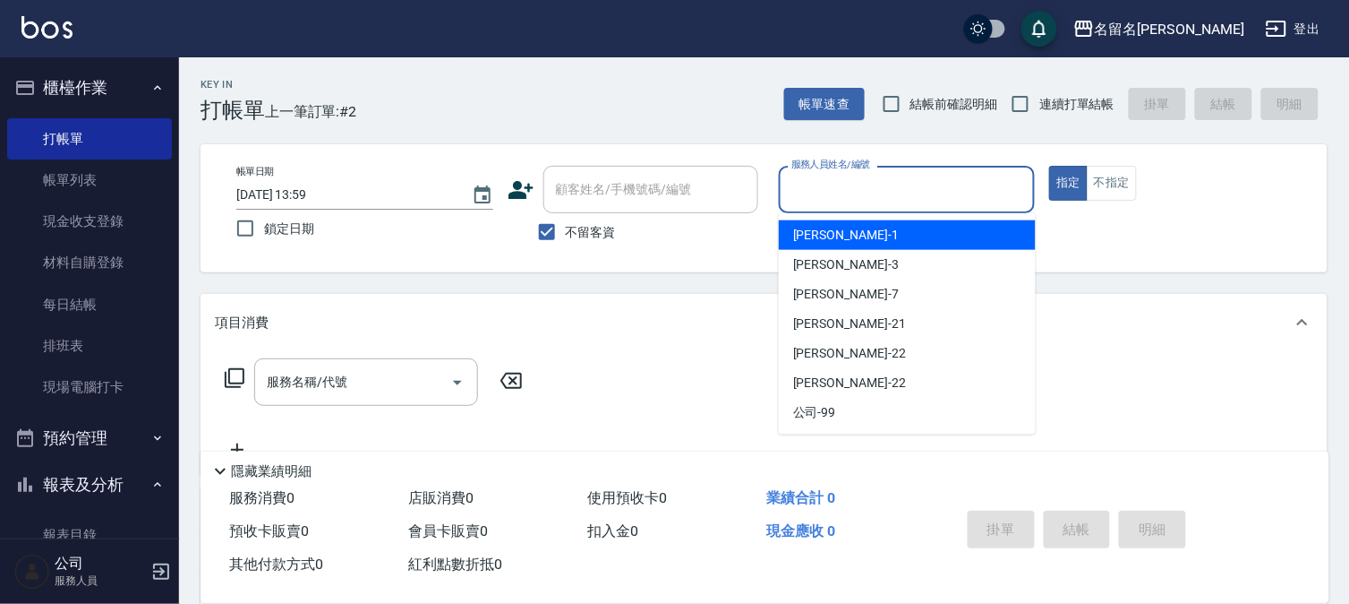
drag, startPoint x: 810, startPoint y: 202, endPoint x: 842, endPoint y: 274, distance: 78.2
click at [816, 215] on body "名留名揚 登出 櫃檯作業 打帳單 帳單列表 現金收支登錄 材料自購登錄 每日結帳 排班表 現場電腦打卡 預約管理 預約管理 單日預約紀錄 單週預約紀錄 報表及…" at bounding box center [674, 415] width 1349 height 831
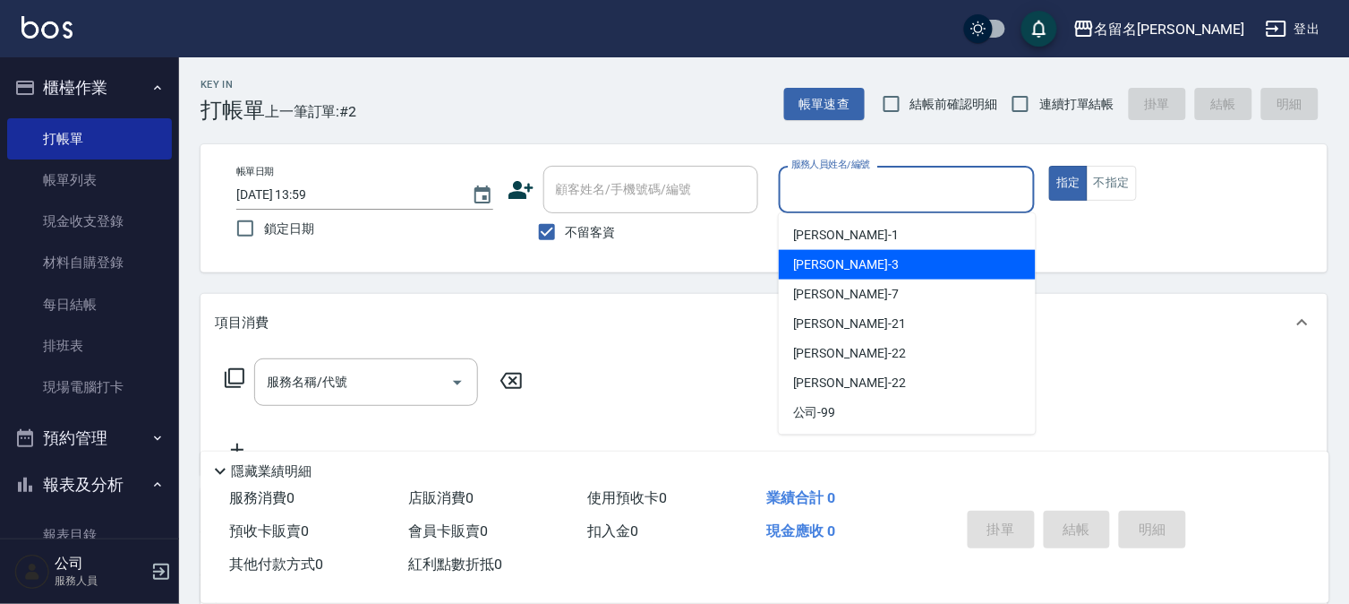
click at [831, 260] on span "[PERSON_NAME]-3" at bounding box center [846, 264] width 106 height 19
type input "[PERSON_NAME]-3"
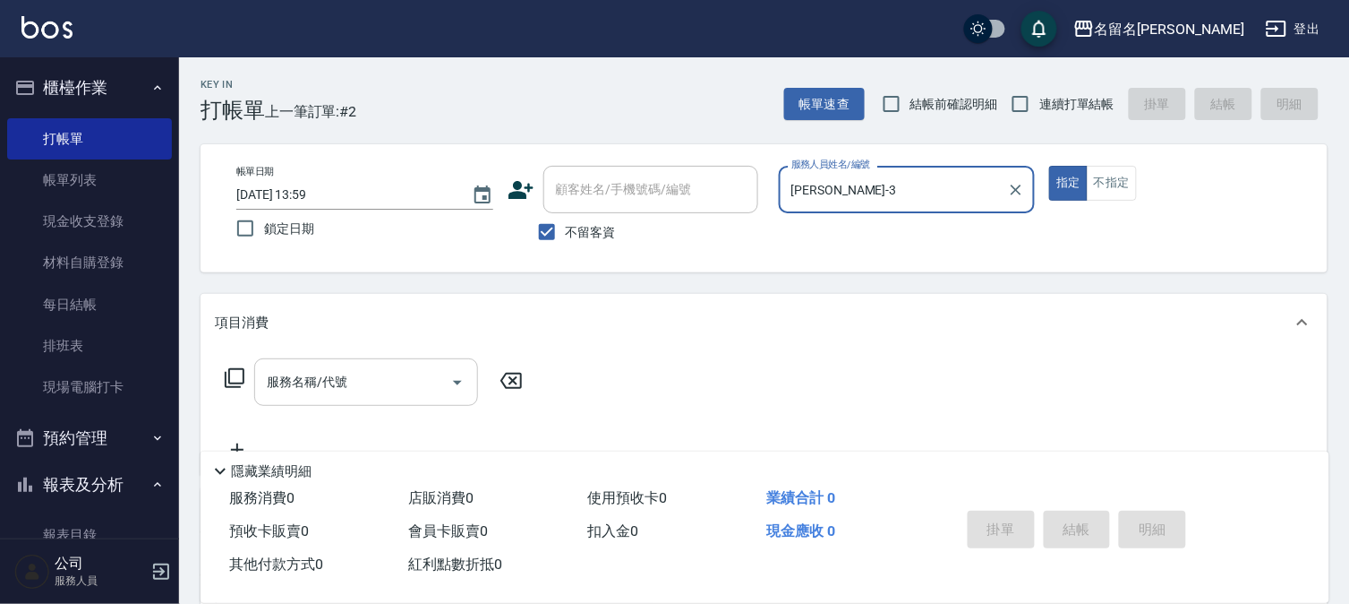
drag, startPoint x: 378, startPoint y: 394, endPoint x: 390, endPoint y: 378, distance: 19.9
click at [378, 389] on input "服務名稱/代號" at bounding box center [352, 381] width 181 height 31
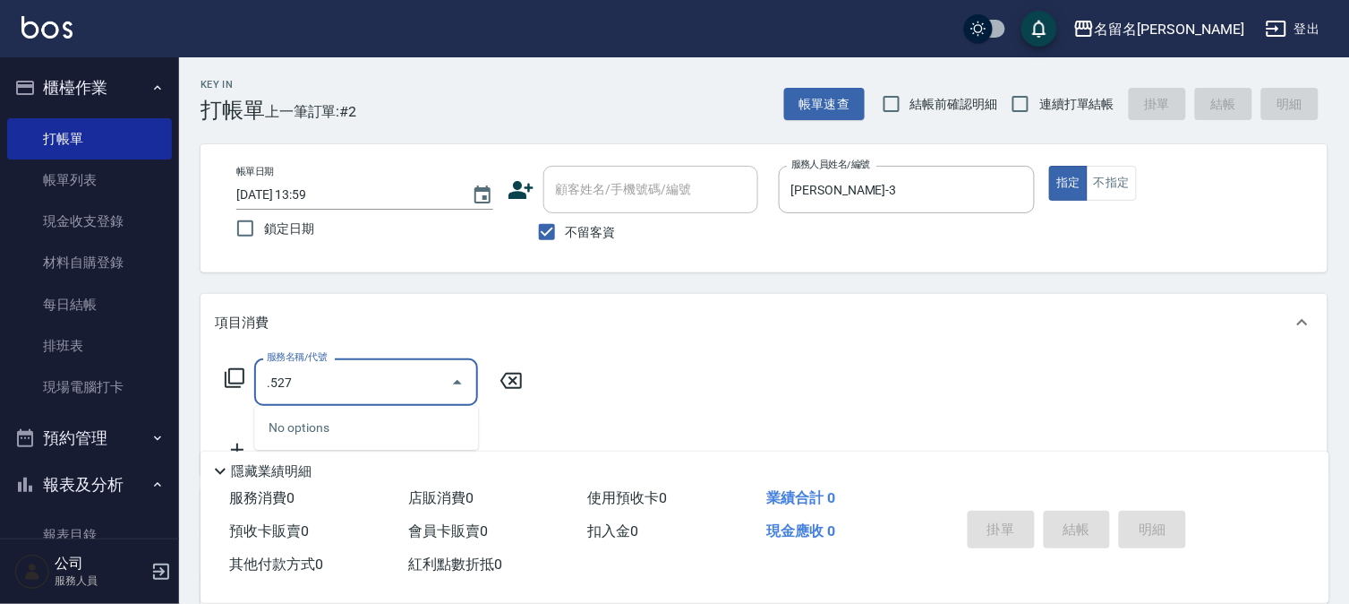
click at [319, 390] on input ".527" at bounding box center [352, 381] width 181 height 31
type input "."
click at [308, 377] on input "服務名稱/代號" at bounding box center [352, 381] width 181 height 31
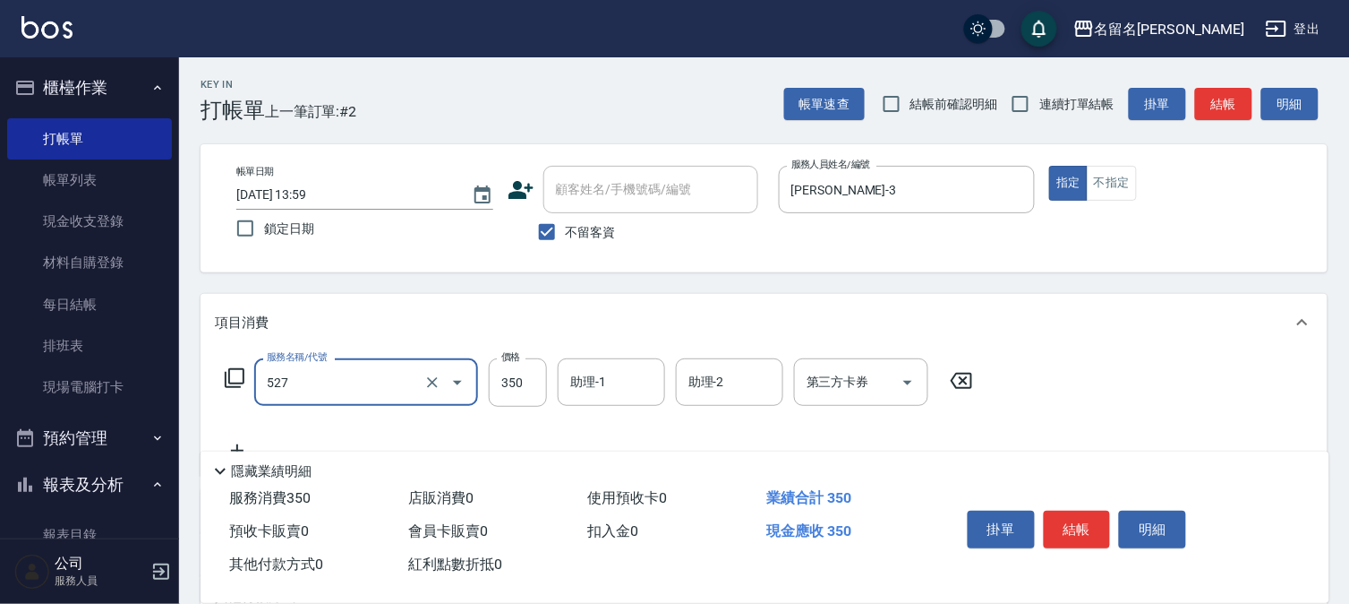
type input "頭皮養護A(527)"
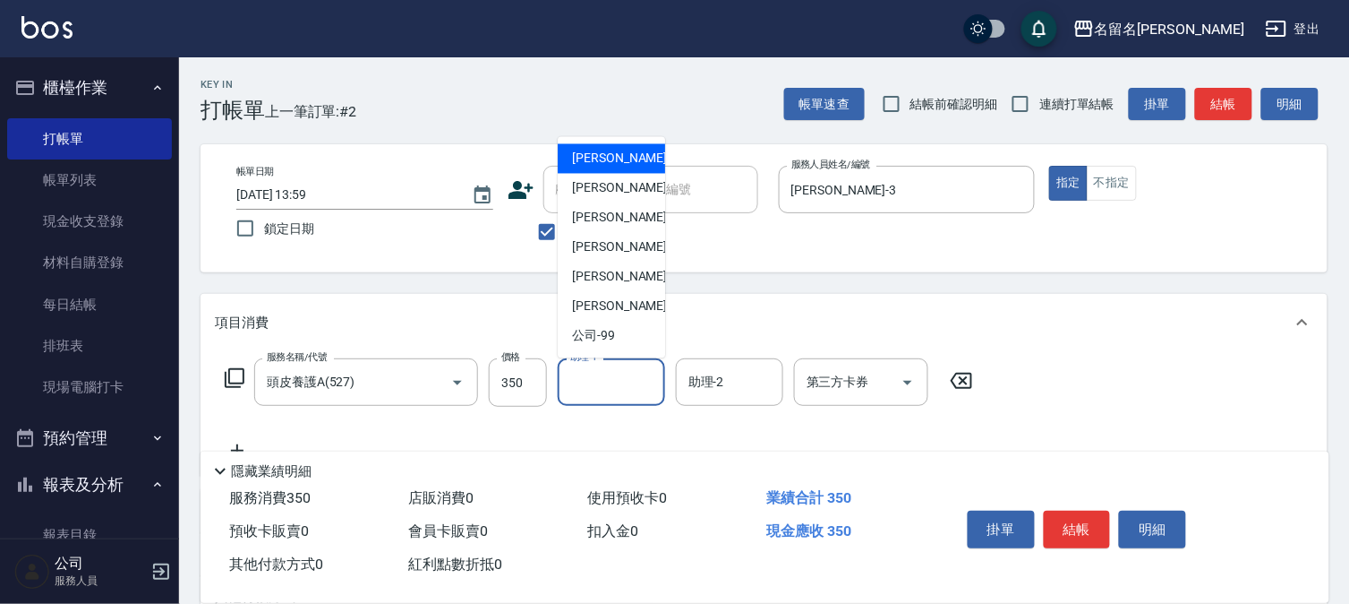
click at [603, 388] on input "助理-1" at bounding box center [611, 381] width 91 height 31
click at [638, 193] on div "[PERSON_NAME]-3" at bounding box center [611, 189] width 107 height 30
type input "[PERSON_NAME]-3"
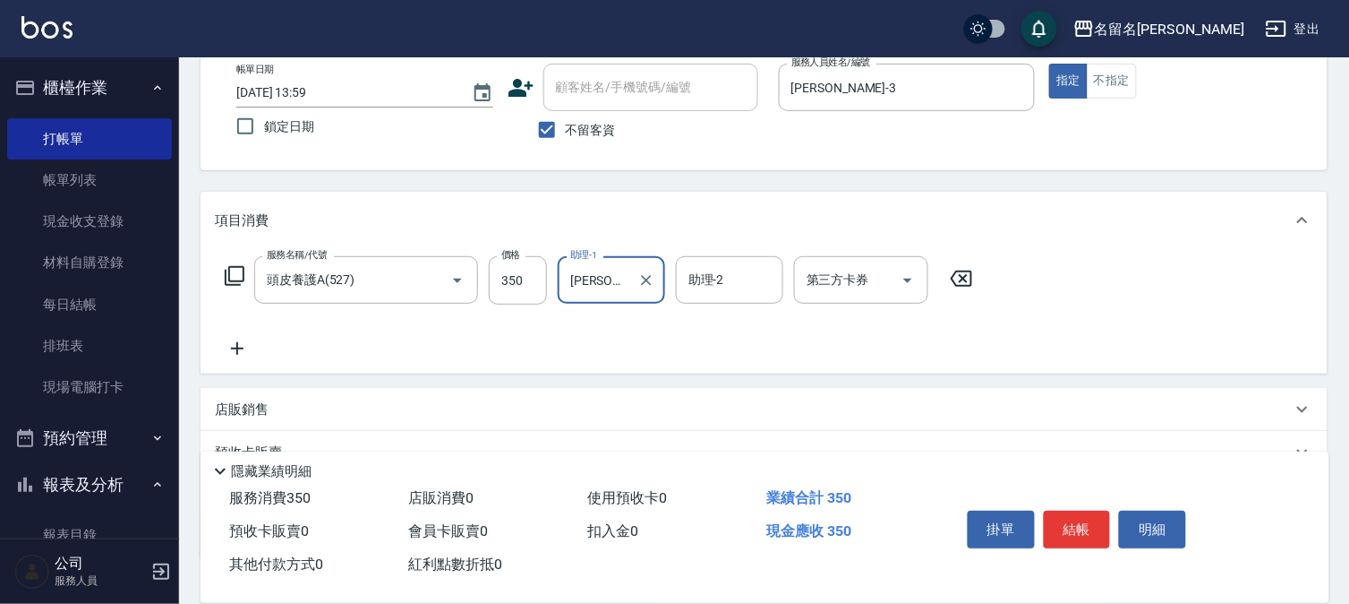
scroll to position [199, 0]
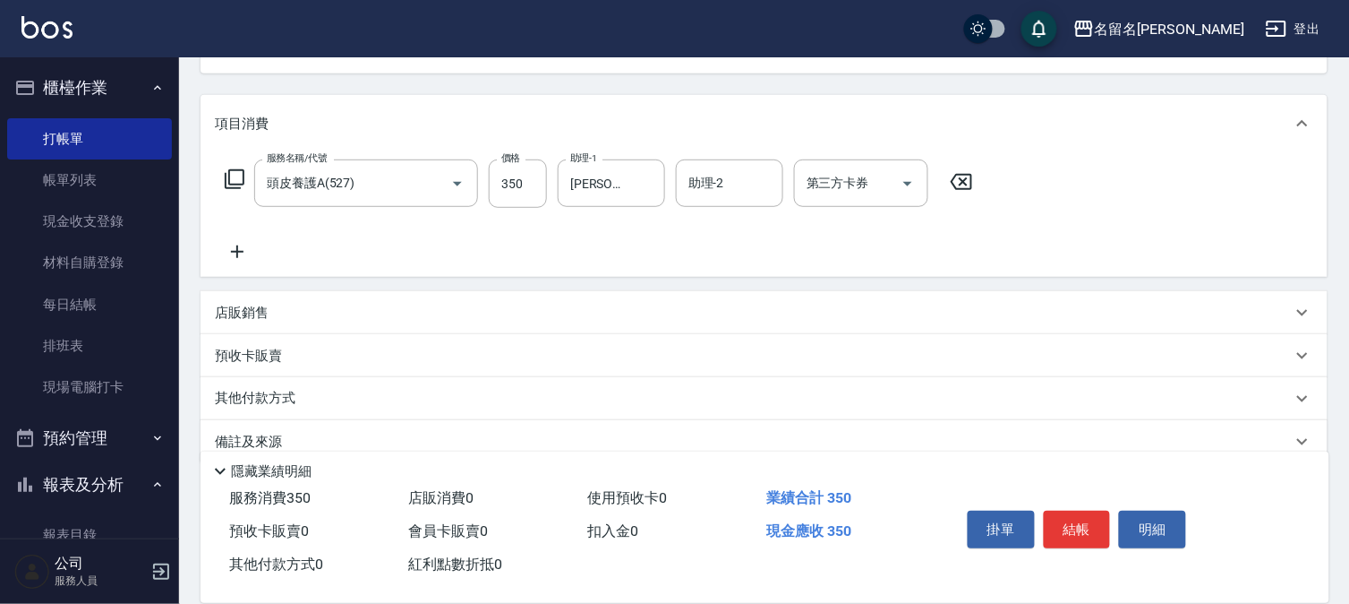
click at [244, 244] on icon at bounding box center [237, 251] width 45 height 21
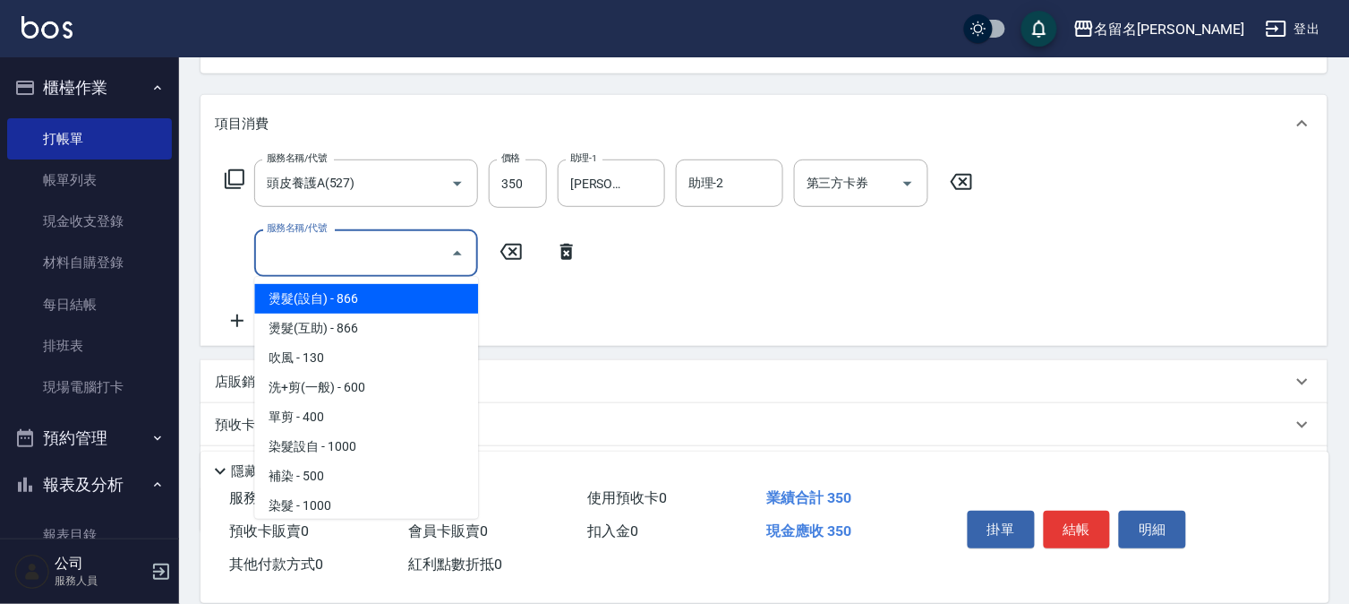
click at [303, 261] on input "服務名稱/代號" at bounding box center [352, 252] width 181 height 31
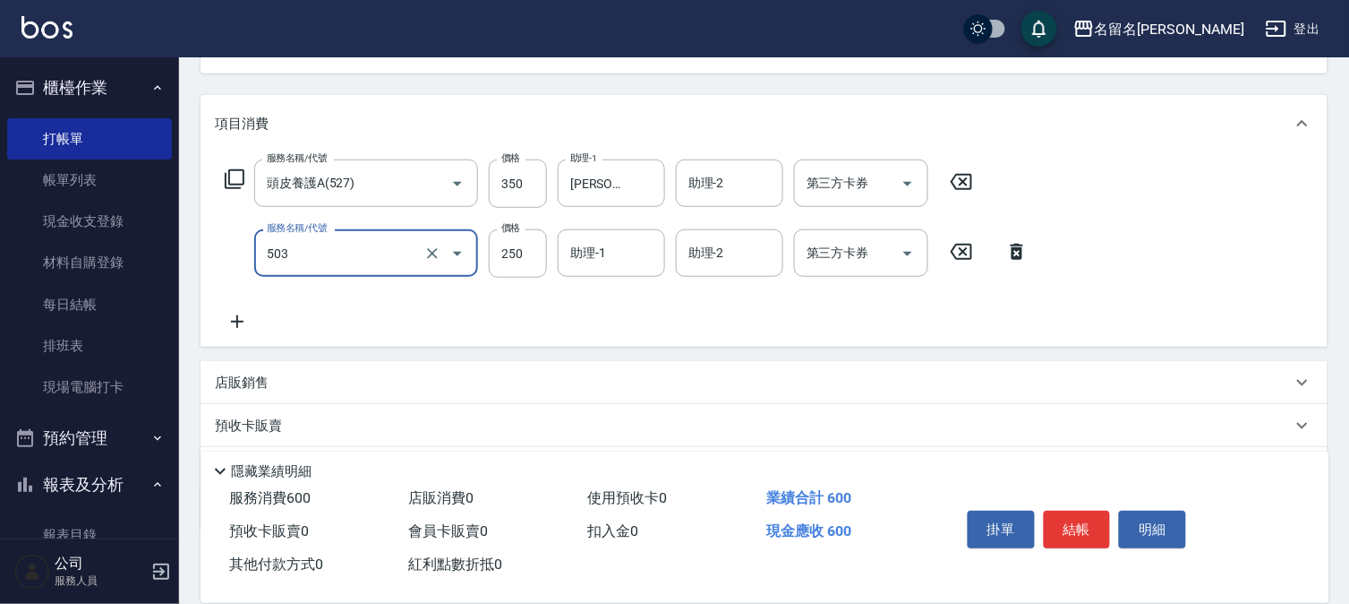
type input "指定洗髮(503)"
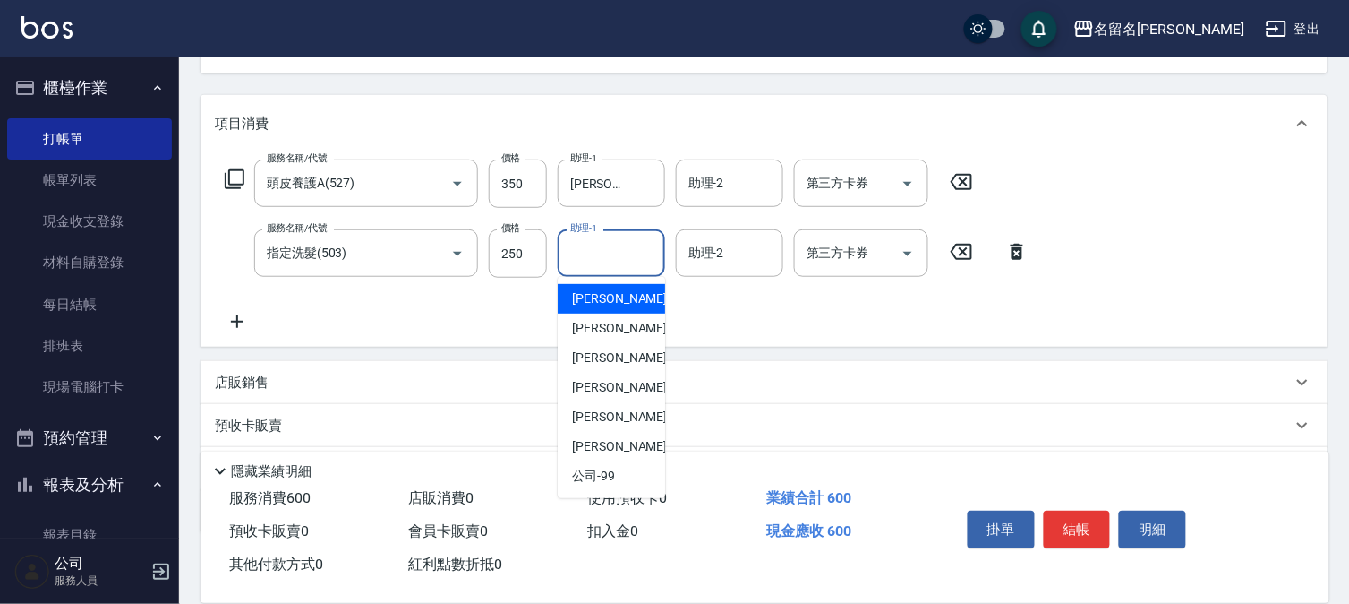
click at [602, 247] on input "助理-1" at bounding box center [611, 252] width 91 height 31
click at [643, 309] on div "[PERSON_NAME]-1" at bounding box center [611, 299] width 107 height 30
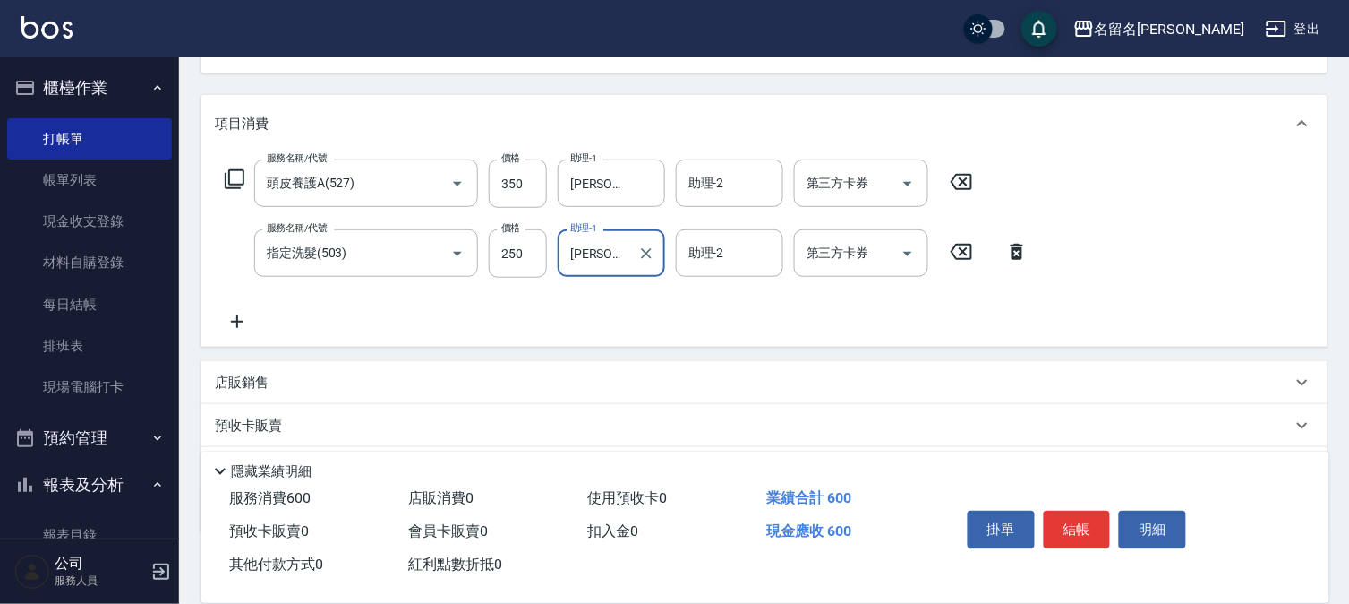
drag, startPoint x: 631, startPoint y: 248, endPoint x: 624, endPoint y: 260, distance: 13.7
click at [630, 246] on div "[PERSON_NAME]-1 助理-1" at bounding box center [611, 252] width 107 height 47
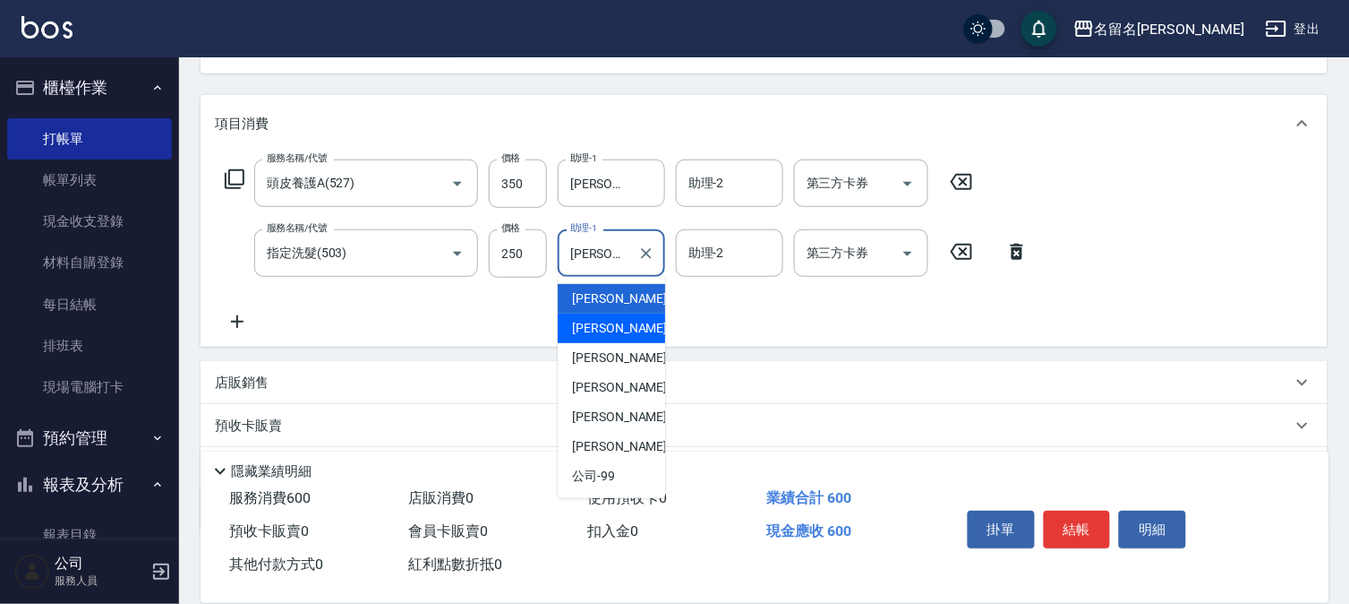
click at [618, 319] on span "[PERSON_NAME]-3" at bounding box center [625, 328] width 106 height 19
type input "[PERSON_NAME]-3"
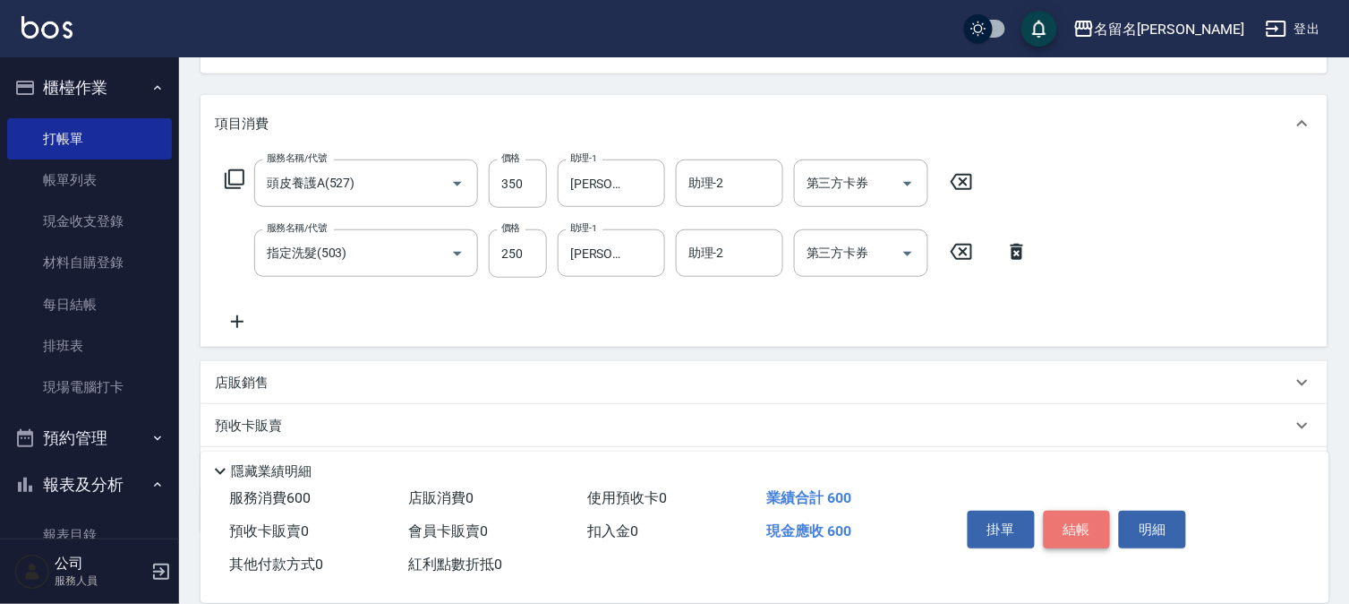
click at [1071, 518] on button "結帳" at bounding box center [1077, 529] width 67 height 38
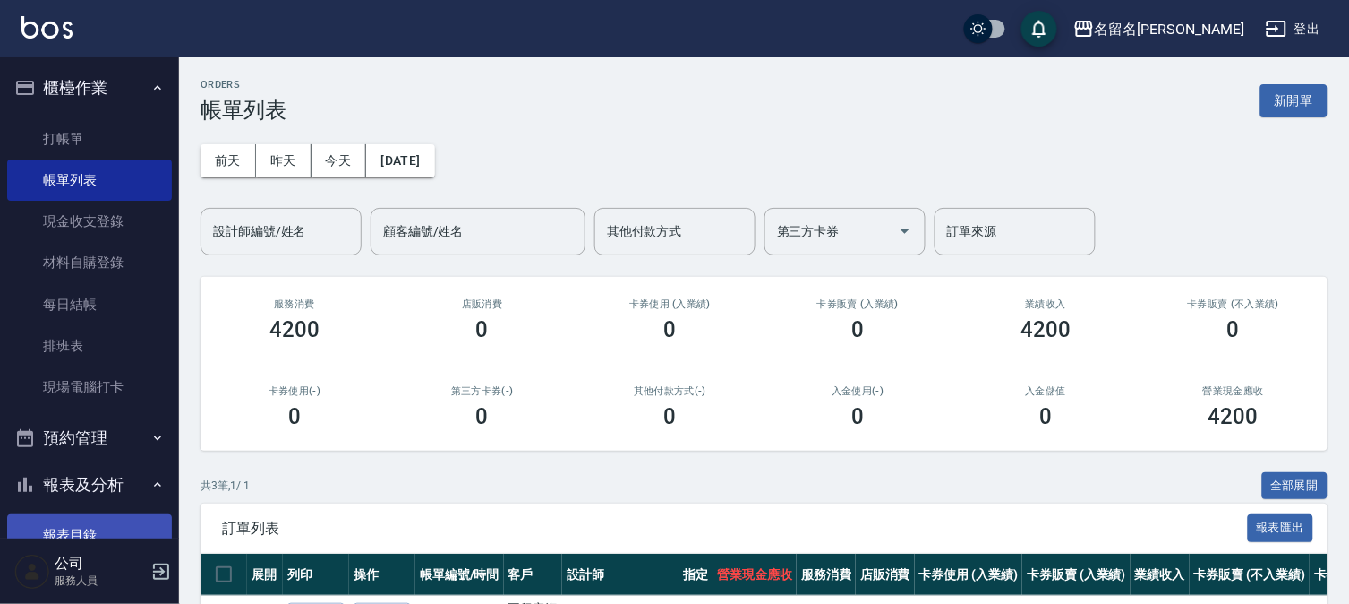
click at [73, 526] on link "報表目錄" at bounding box center [89, 534] width 165 height 41
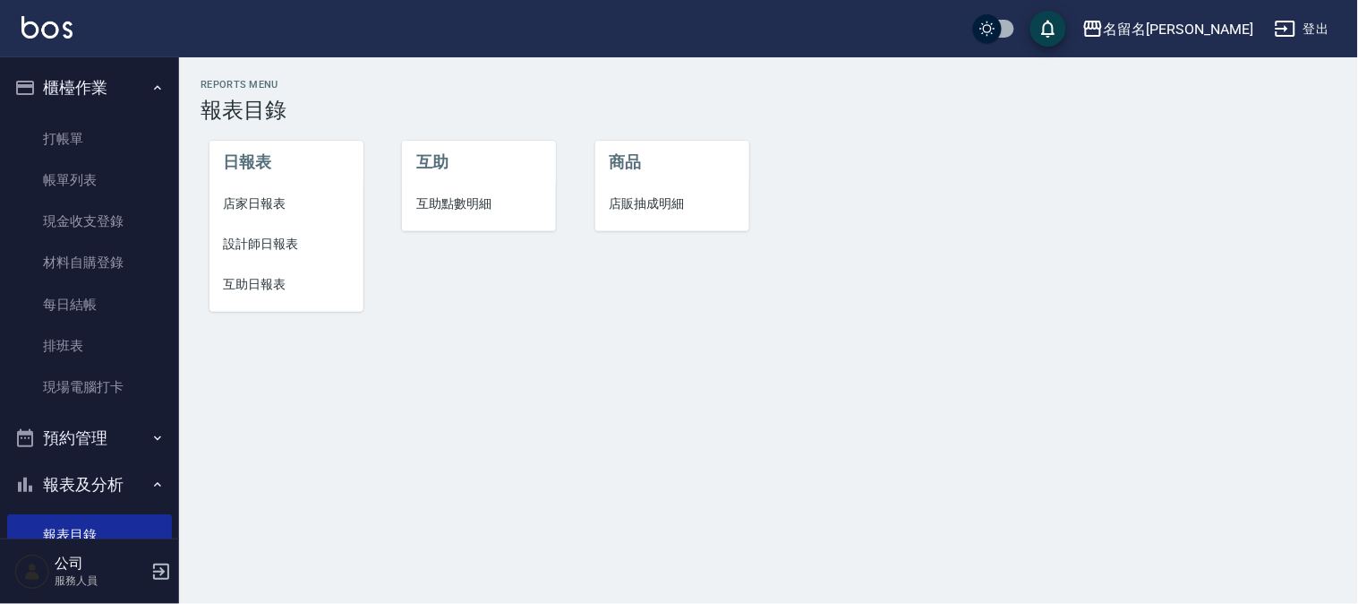
click at [245, 242] on span "設計師日報表" at bounding box center [286, 244] width 125 height 19
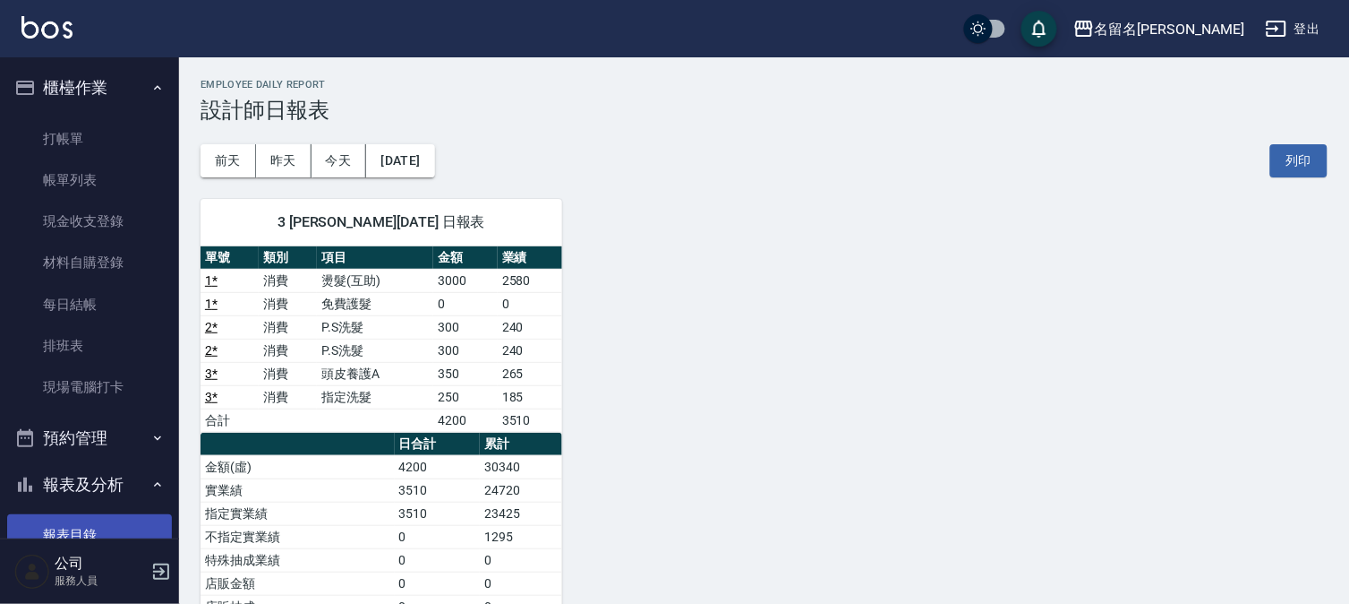
click at [64, 528] on link "報表目錄" at bounding box center [89, 534] width 165 height 41
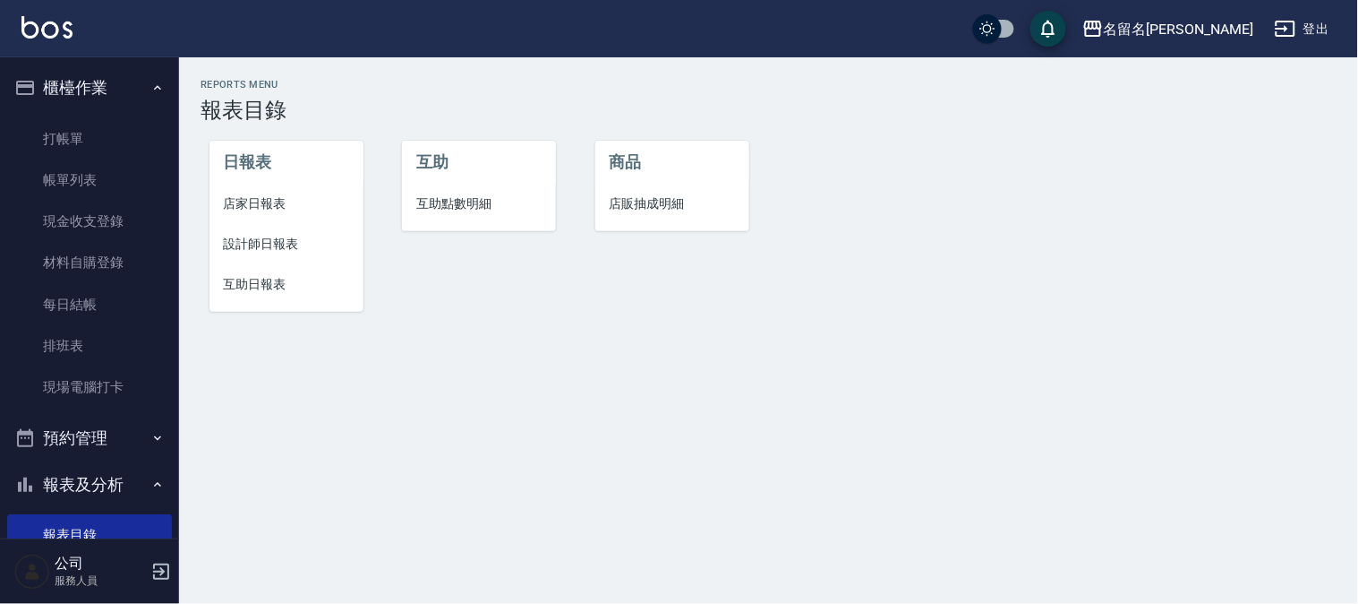
click at [249, 270] on li "互助日報表" at bounding box center [287, 284] width 154 height 40
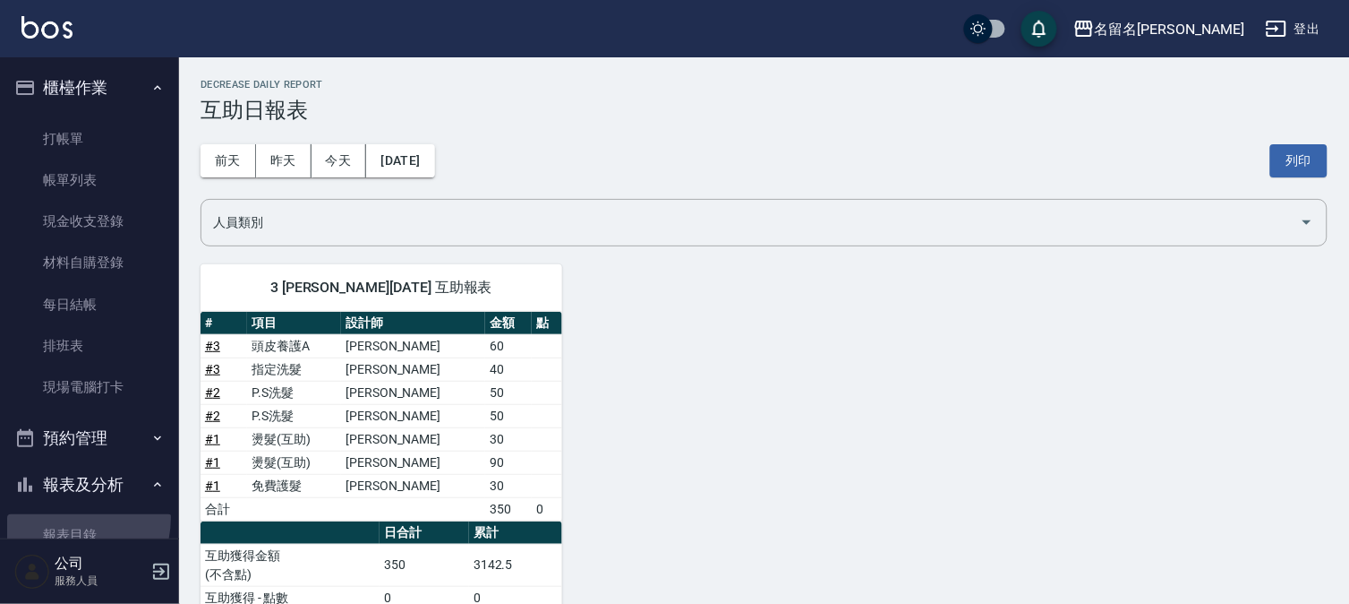
drag, startPoint x: 63, startPoint y: 518, endPoint x: 97, endPoint y: 479, distance: 51.4
click at [61, 517] on link "報表目錄" at bounding box center [89, 534] width 165 height 41
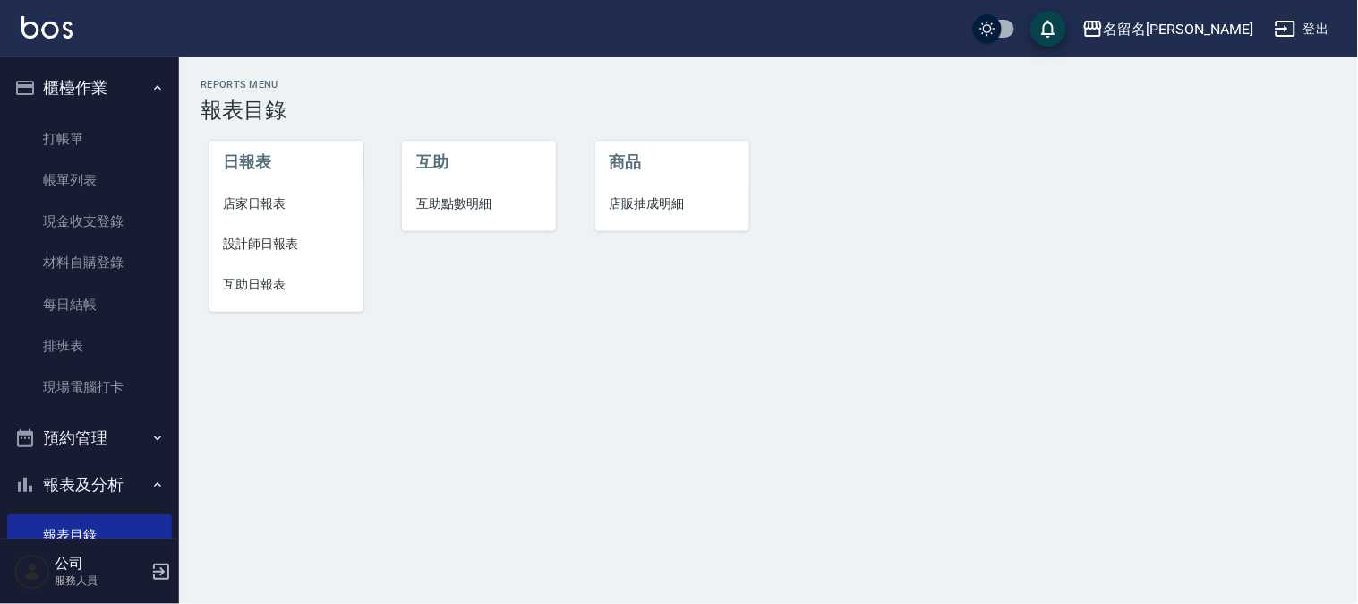
click at [263, 244] on span "設計師日報表" at bounding box center [286, 244] width 125 height 19
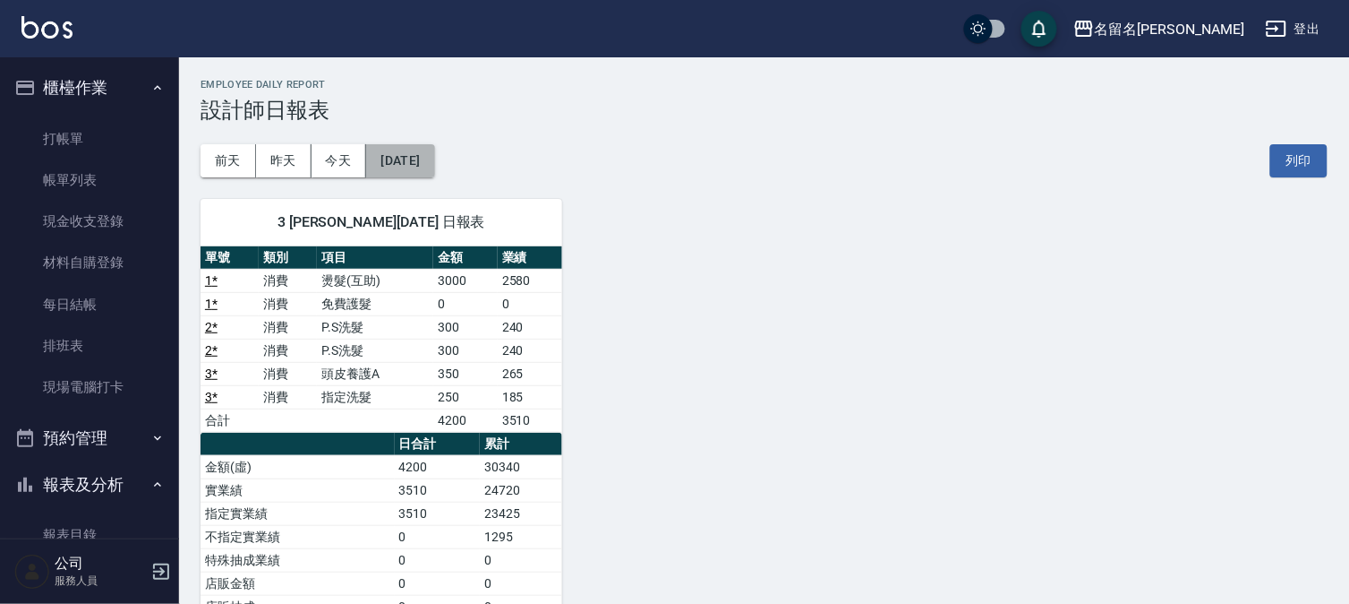
click at [413, 161] on button "[DATE]" at bounding box center [400, 160] width 68 height 33
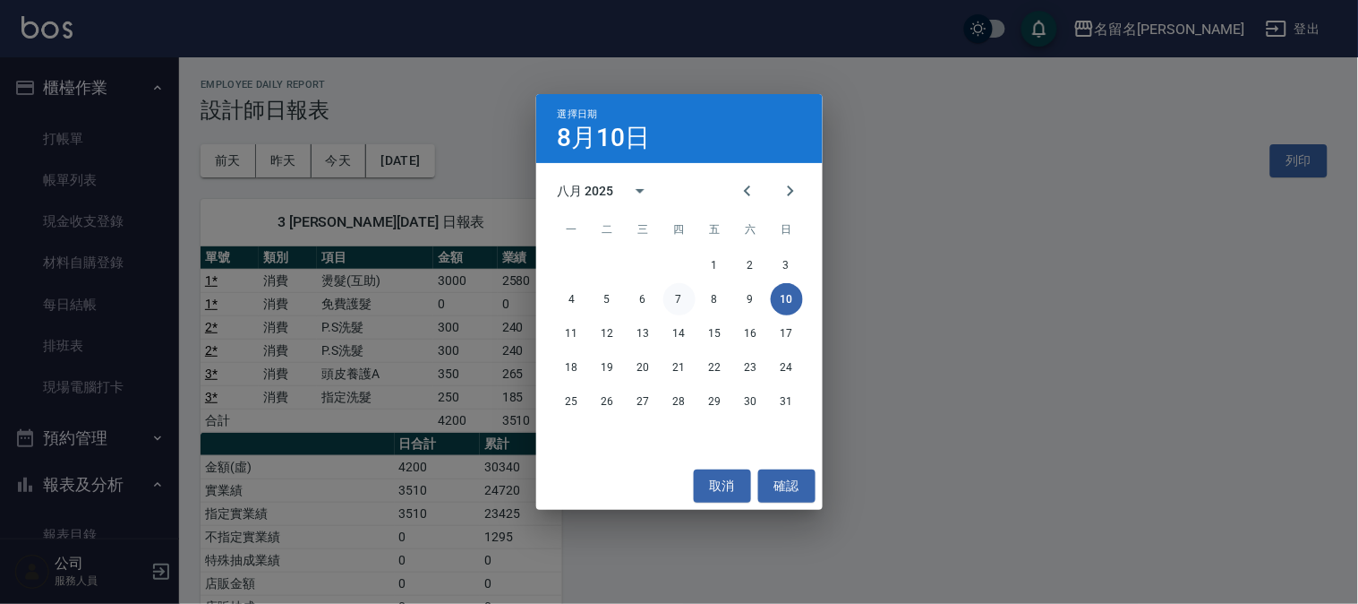
click at [675, 296] on button "7" at bounding box center [680, 299] width 32 height 32
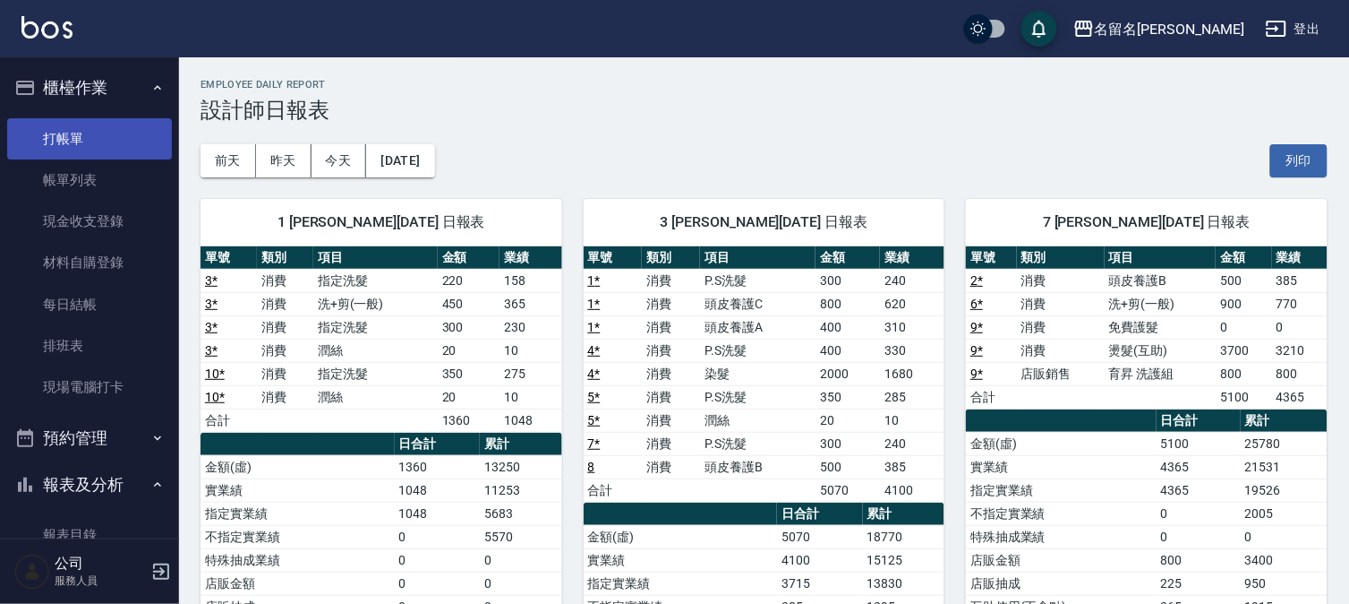
click at [66, 145] on link "打帳單" at bounding box center [89, 138] width 165 height 41
